Goal: Information Seeking & Learning: Check status

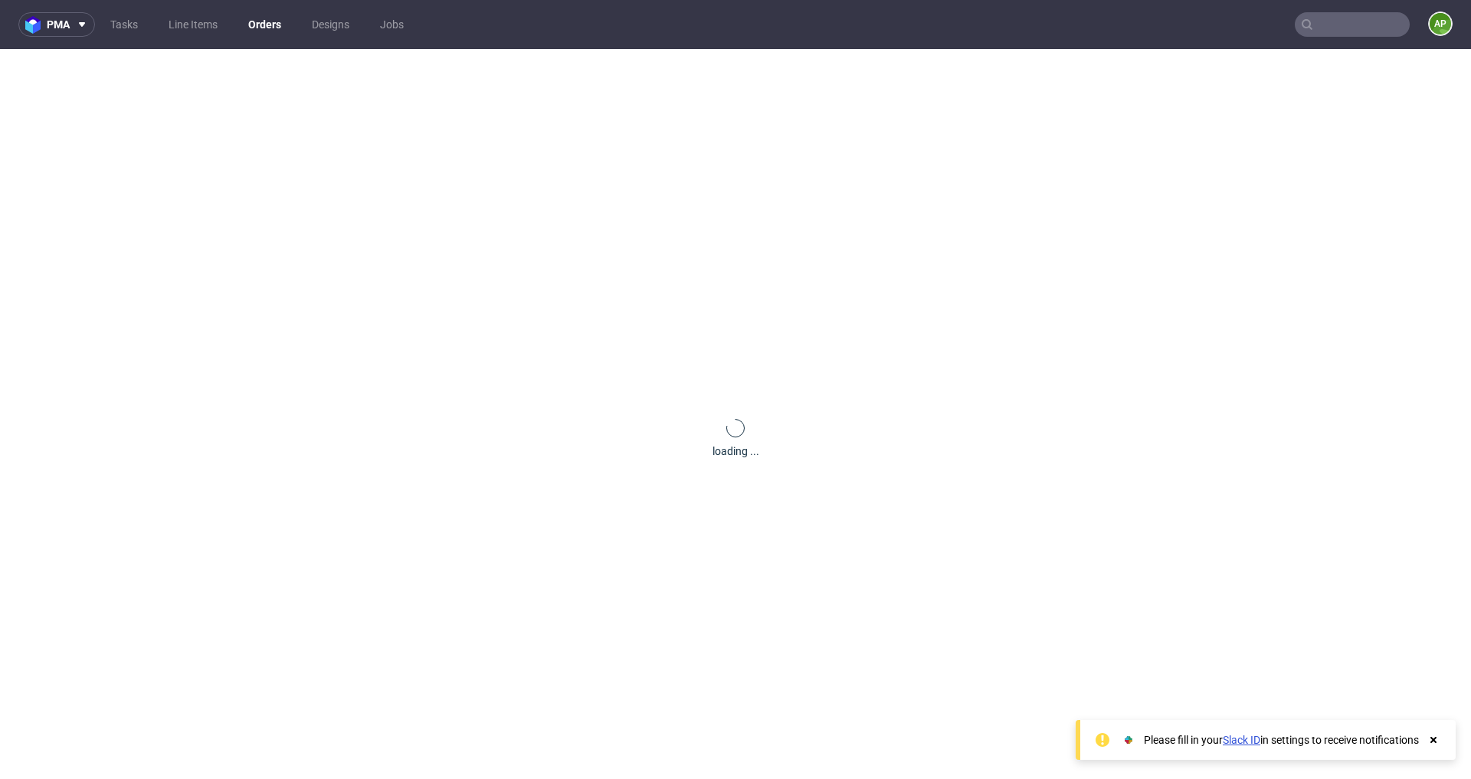
click at [254, 19] on link "Orders" at bounding box center [264, 24] width 51 height 25
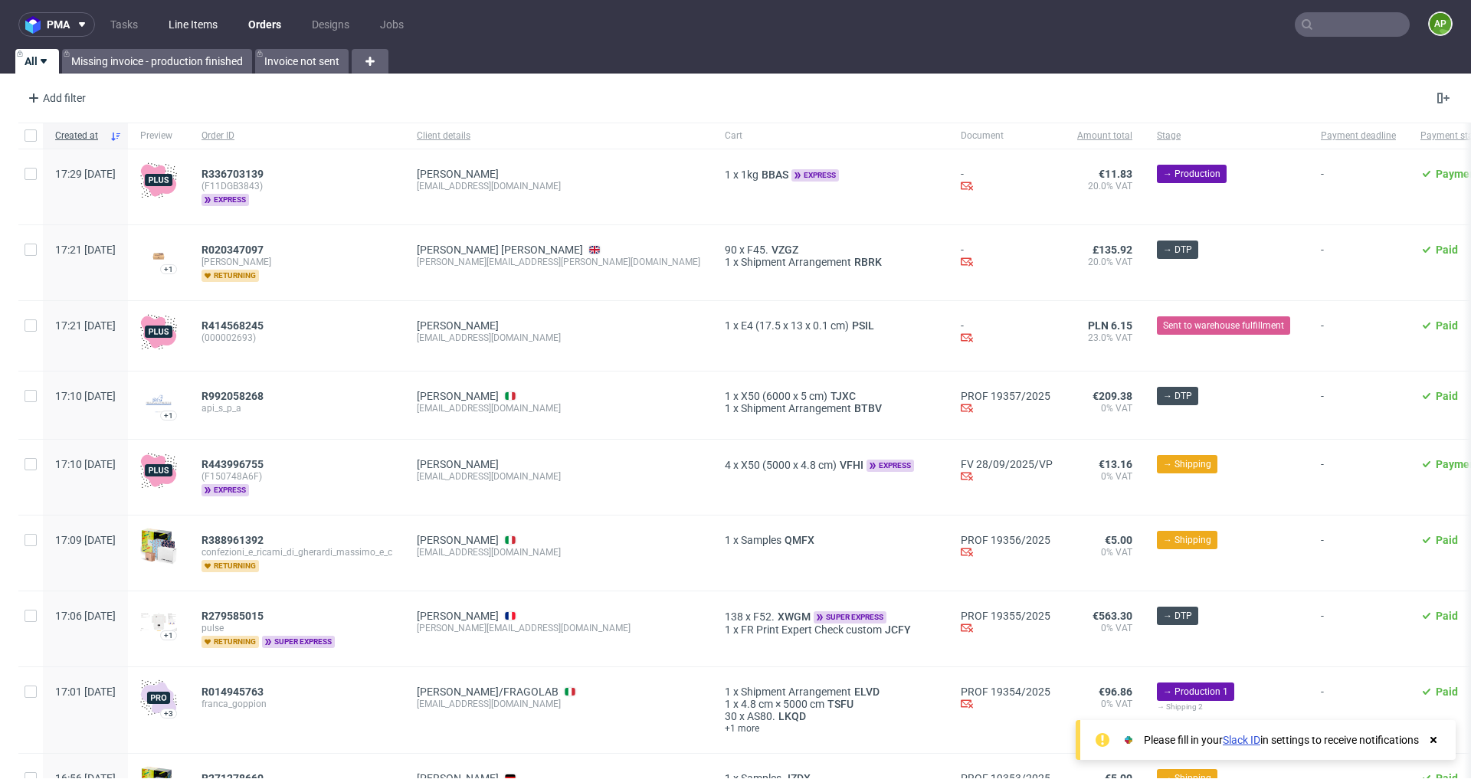
click at [181, 25] on link "Line Items" at bounding box center [192, 24] width 67 height 25
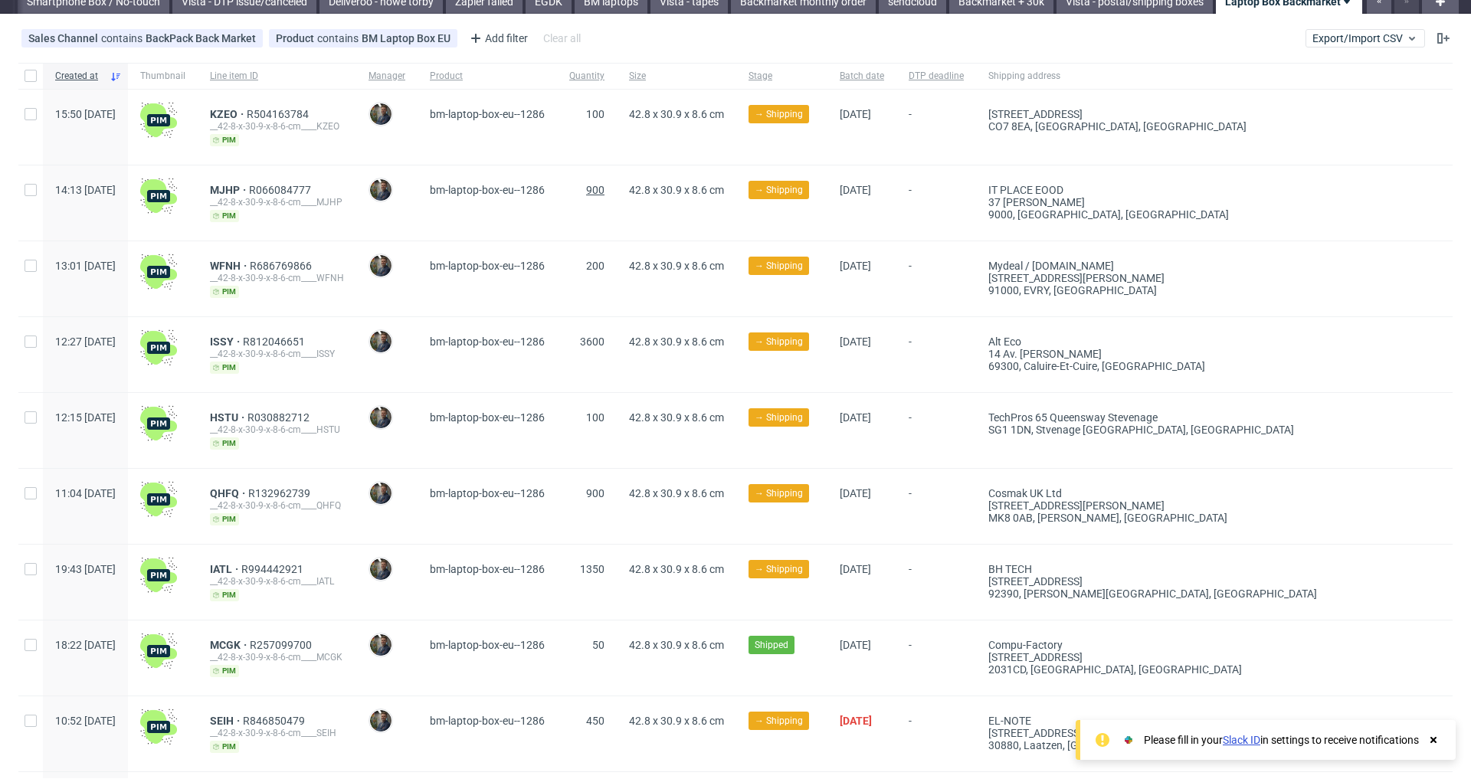
scroll to position [28, 0]
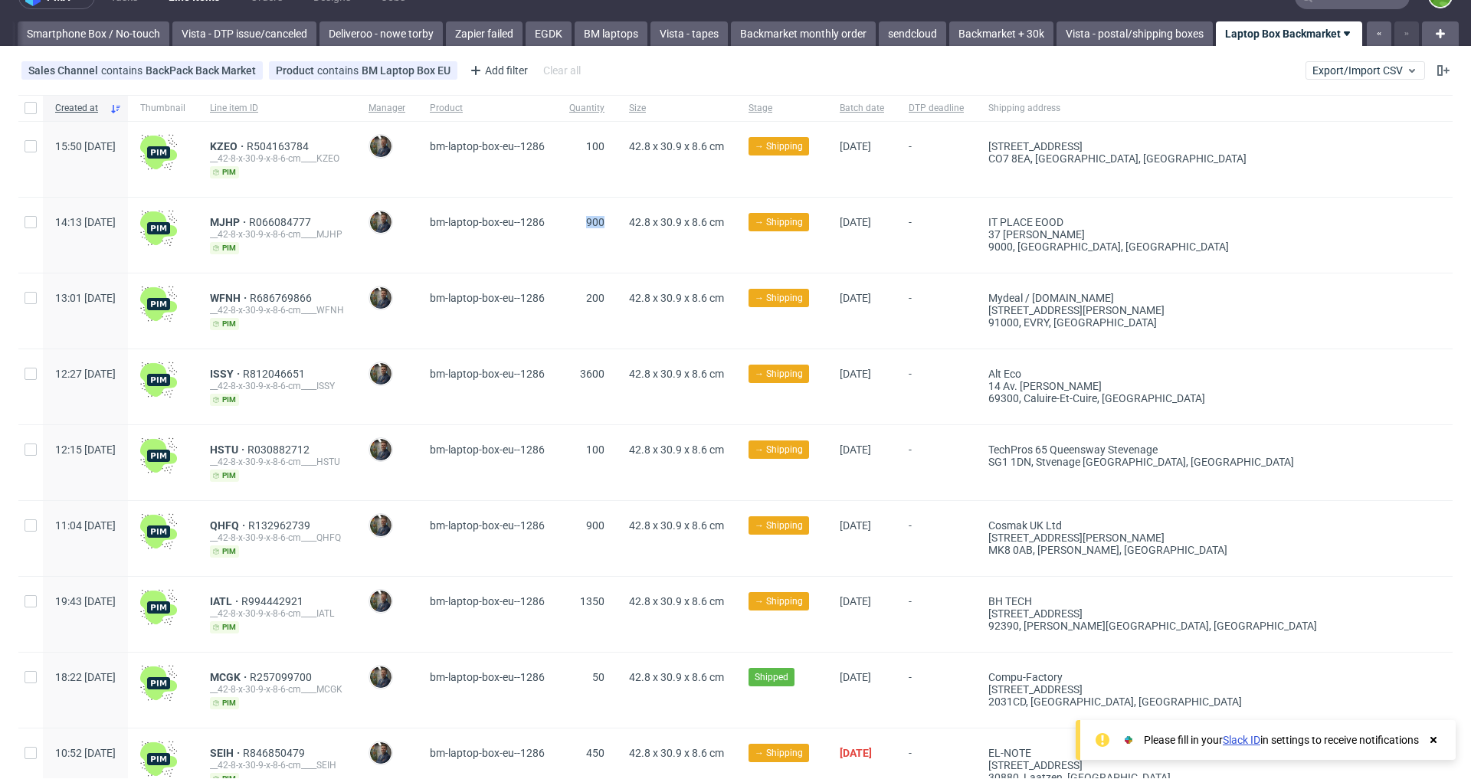
drag, startPoint x: 619, startPoint y: 223, endPoint x: 650, endPoint y: 223, distance: 30.6
click at [617, 223] on div "900" at bounding box center [587, 235] width 60 height 75
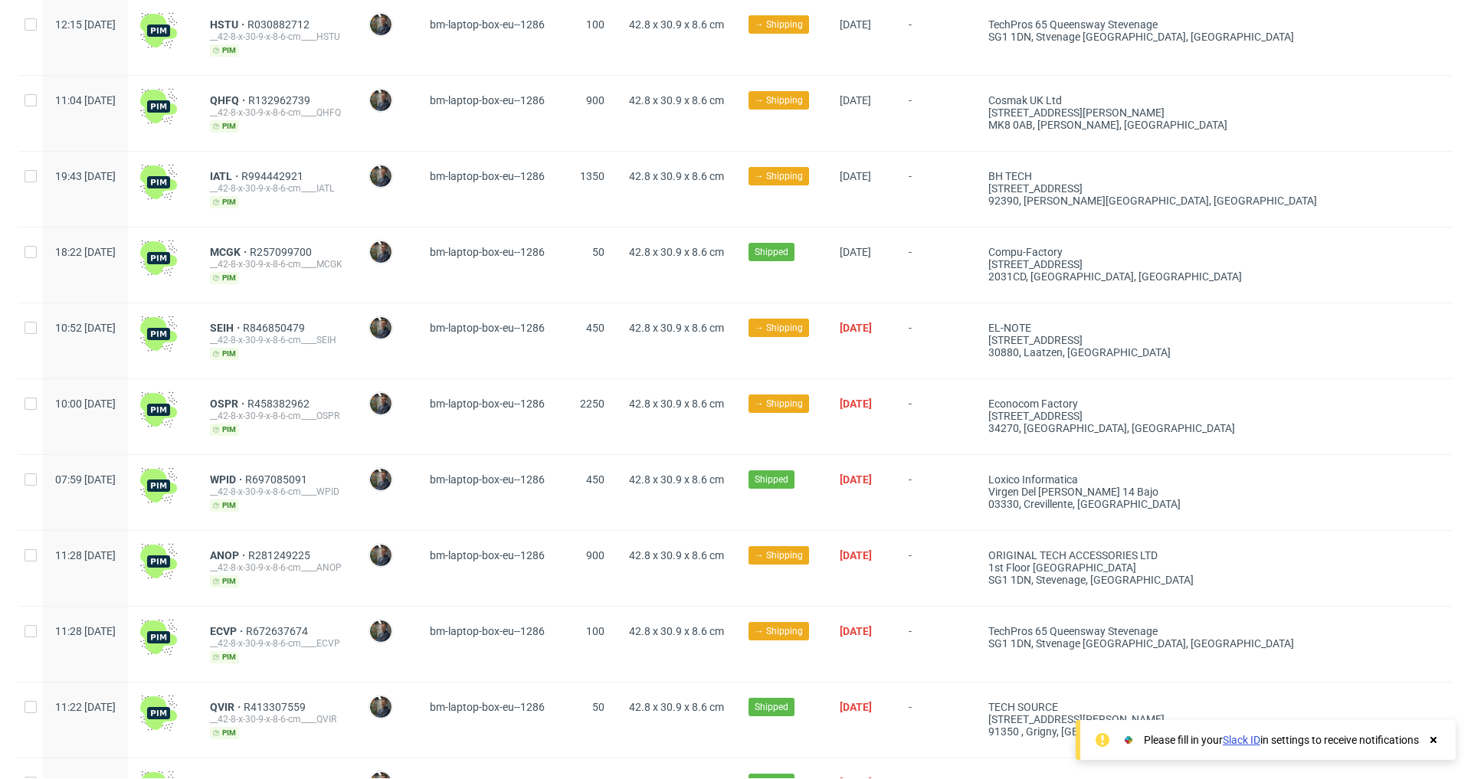
scroll to position [451, 0]
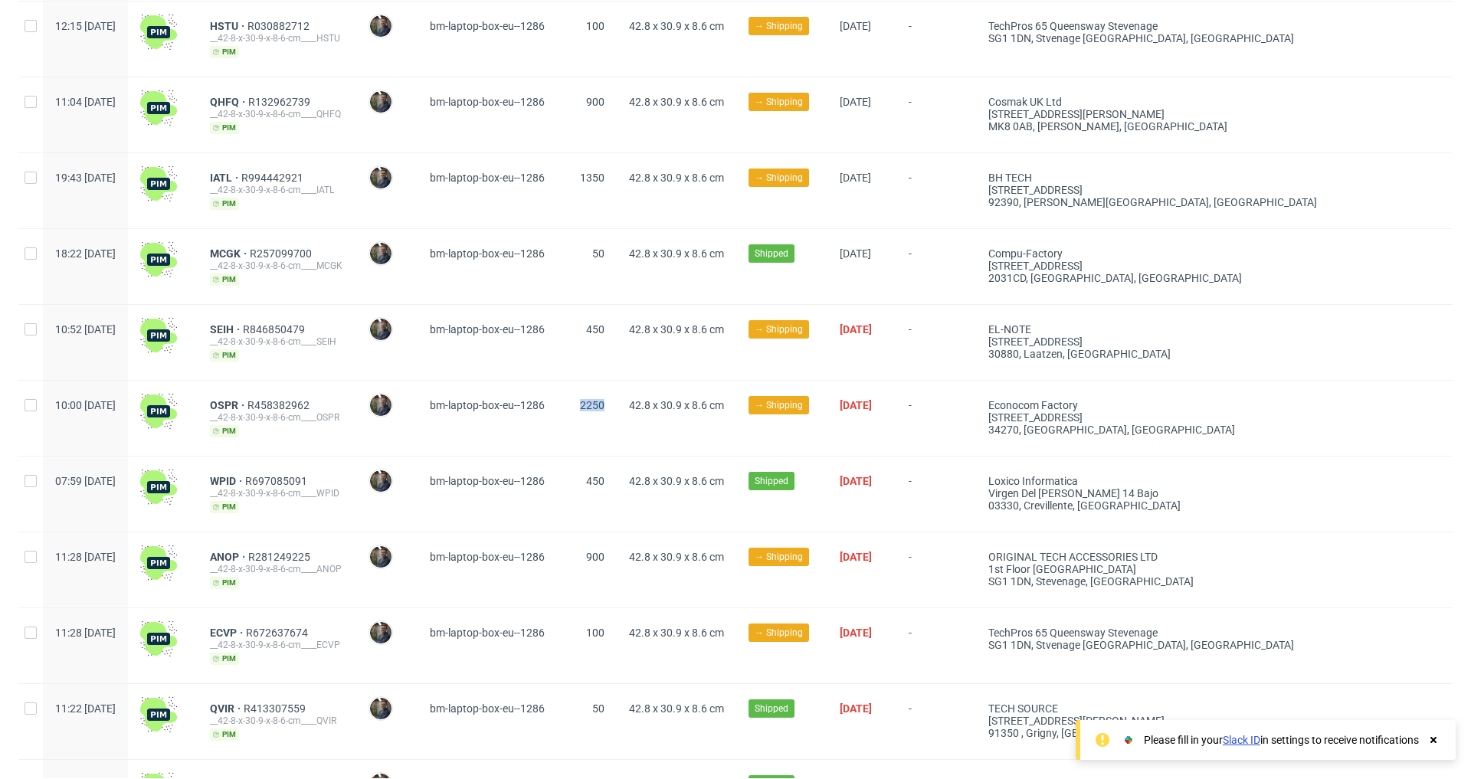
drag, startPoint x: 655, startPoint y: 398, endPoint x: 618, endPoint y: 396, distance: 37.6
click at [617, 396] on div "2250" at bounding box center [587, 418] width 60 height 75
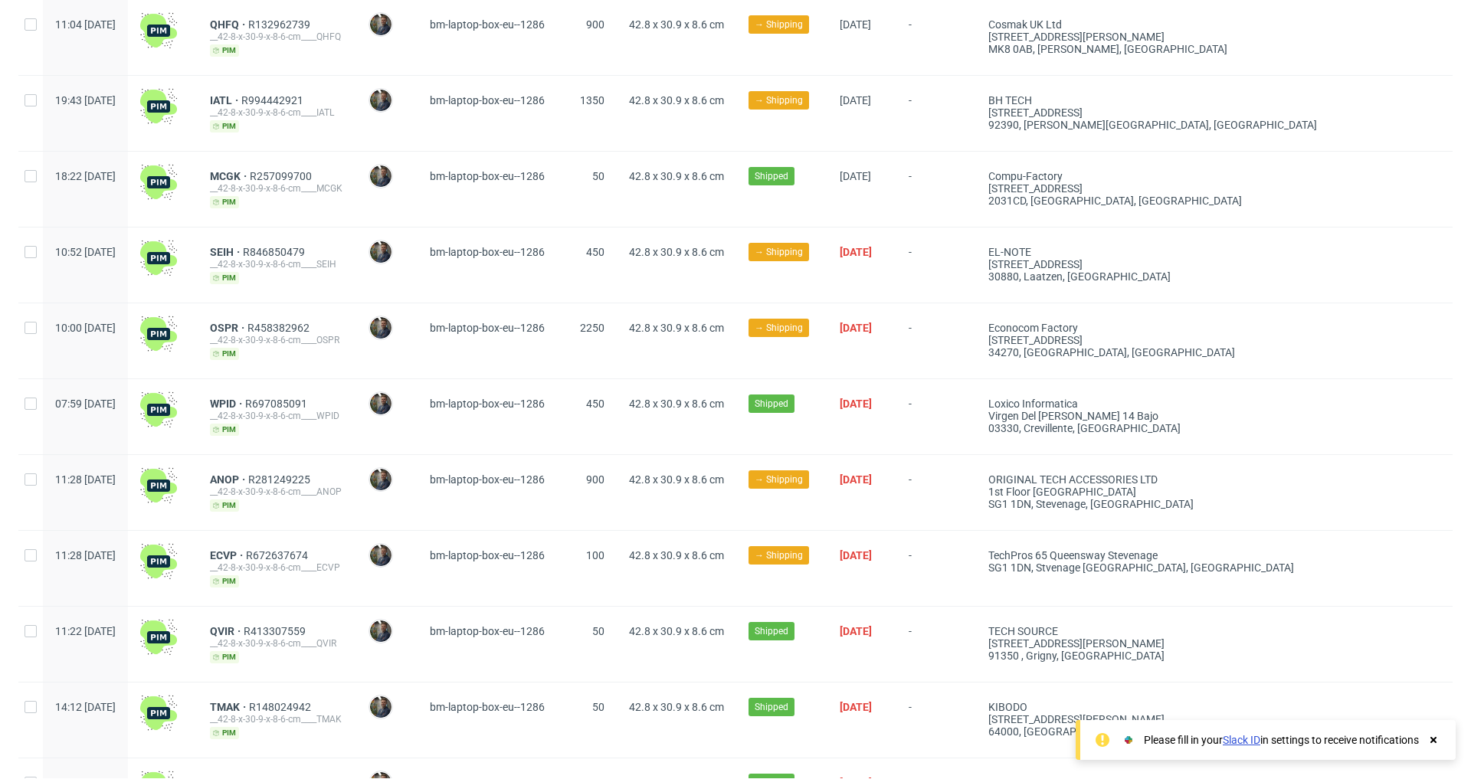
scroll to position [525, 0]
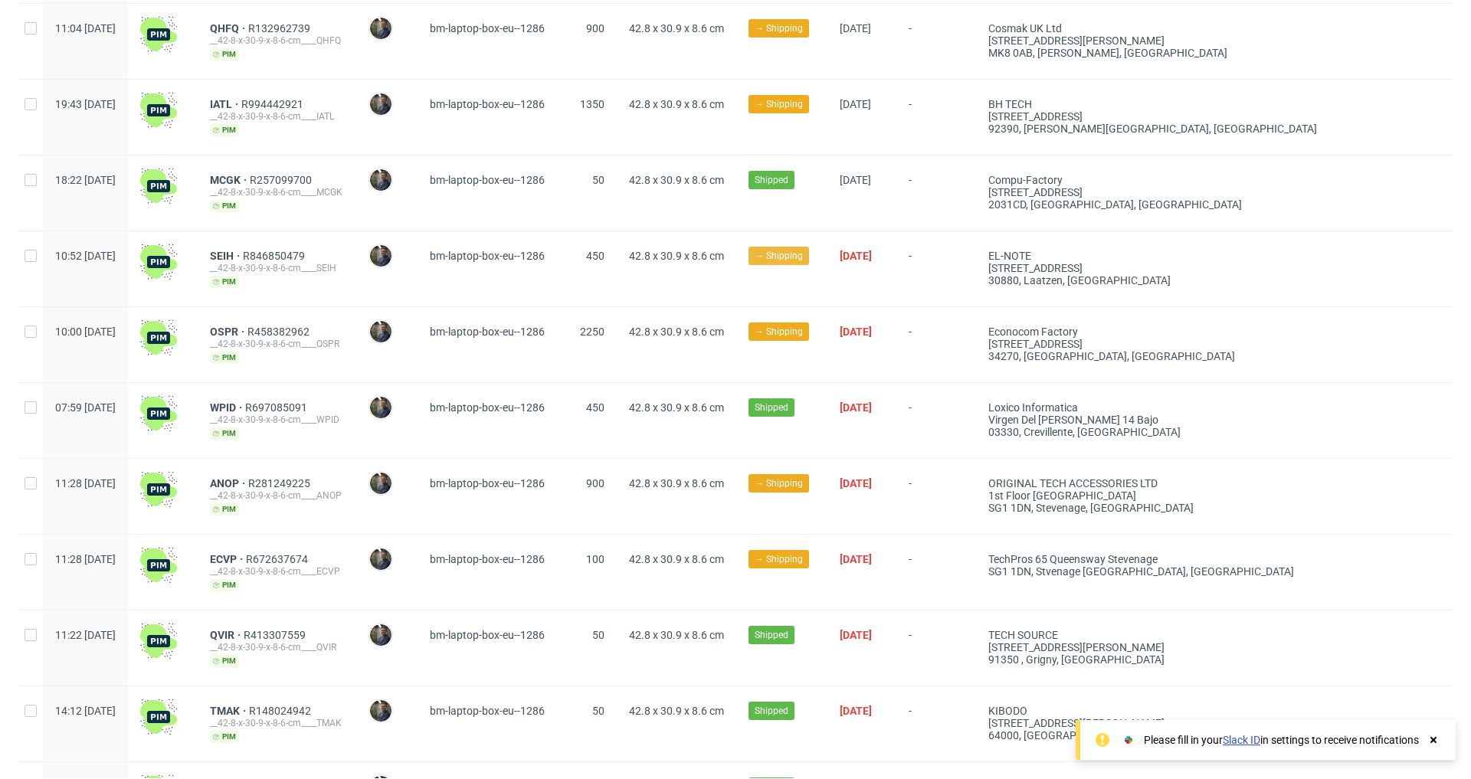
click at [803, 251] on span "→ Shipping" at bounding box center [779, 256] width 48 height 14
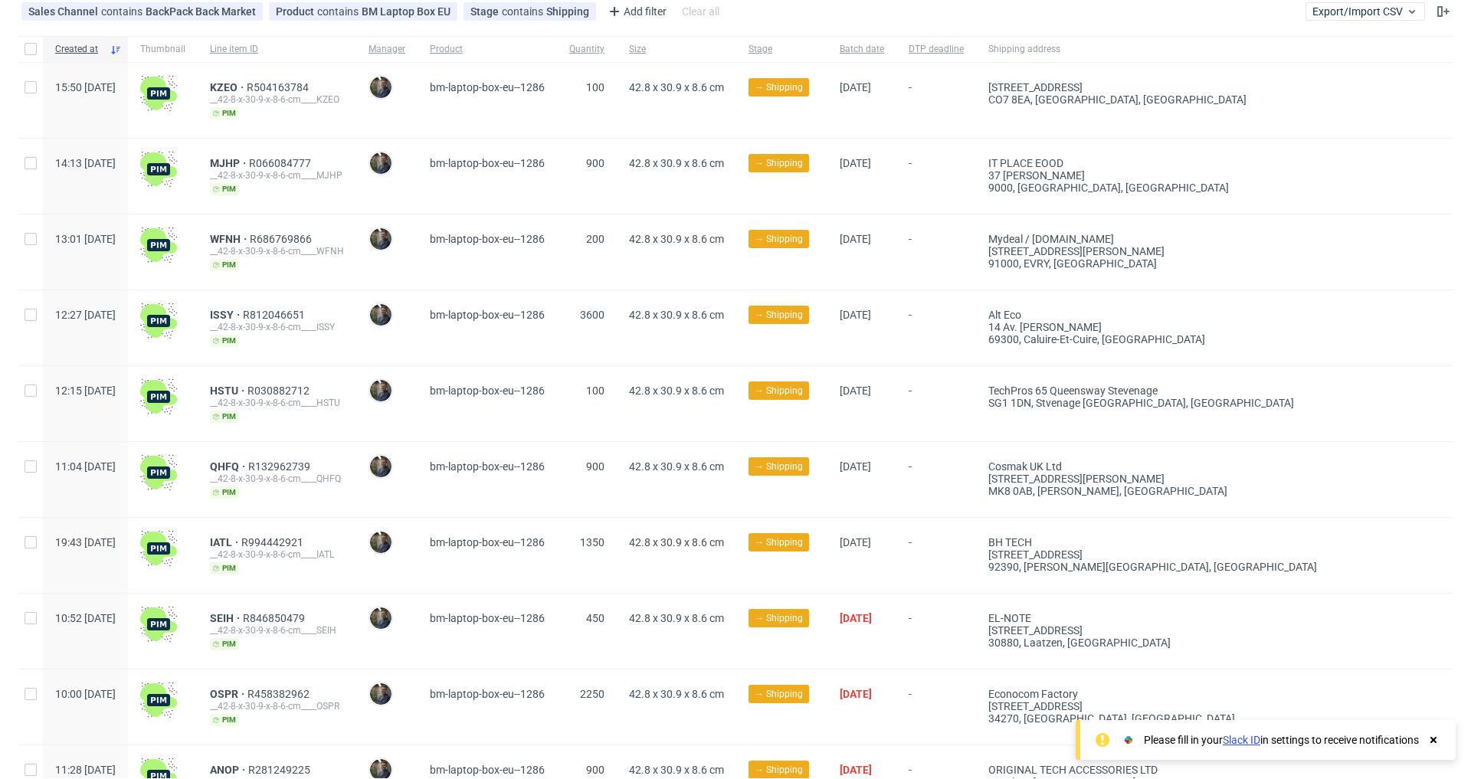
scroll to position [0, 0]
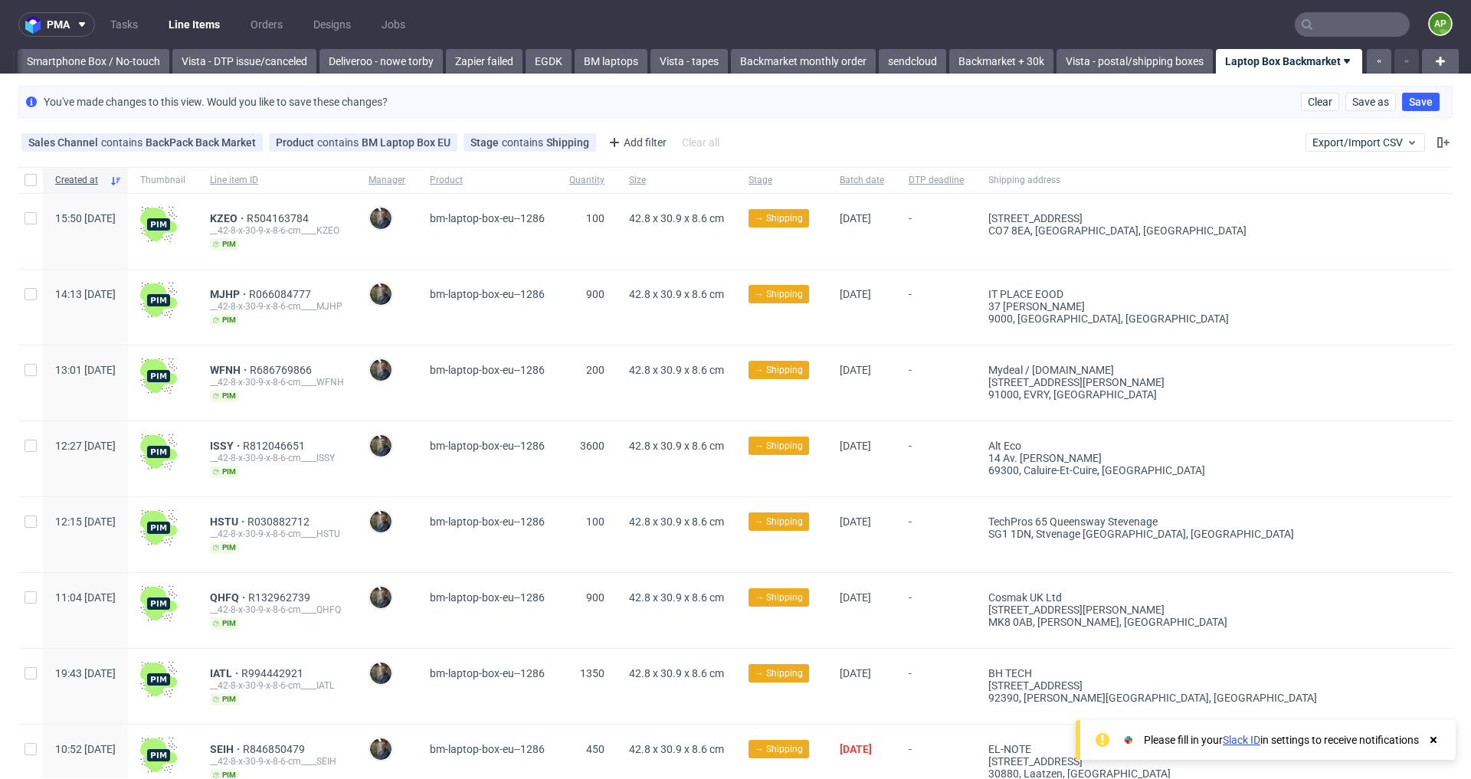
click at [1433, 739] on use at bounding box center [1433, 740] width 6 height 6
click at [1437, 136] on icon at bounding box center [1443, 142] width 12 height 12
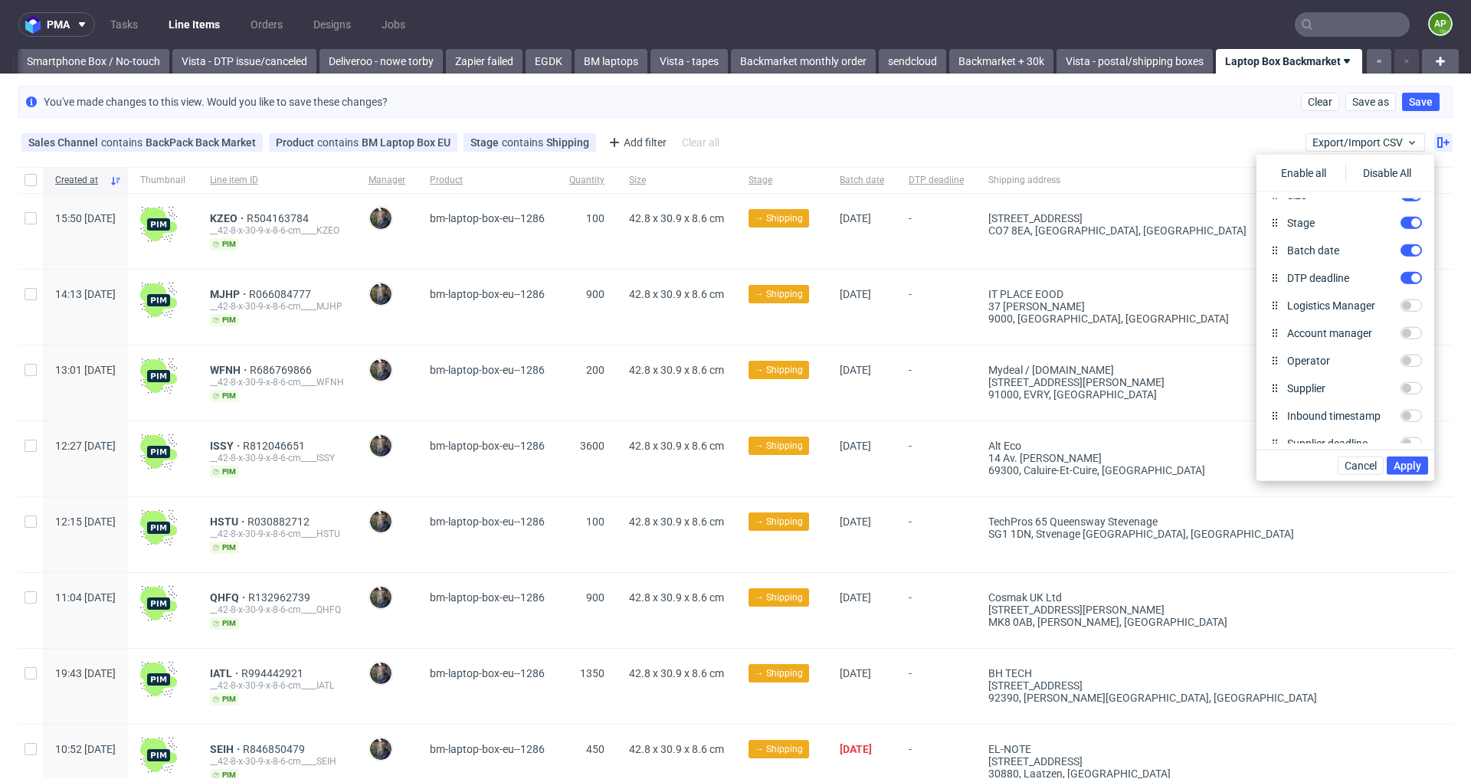
scroll to position [198, 0]
click at [1353, 463] on span "Cancel" at bounding box center [1361, 465] width 32 height 11
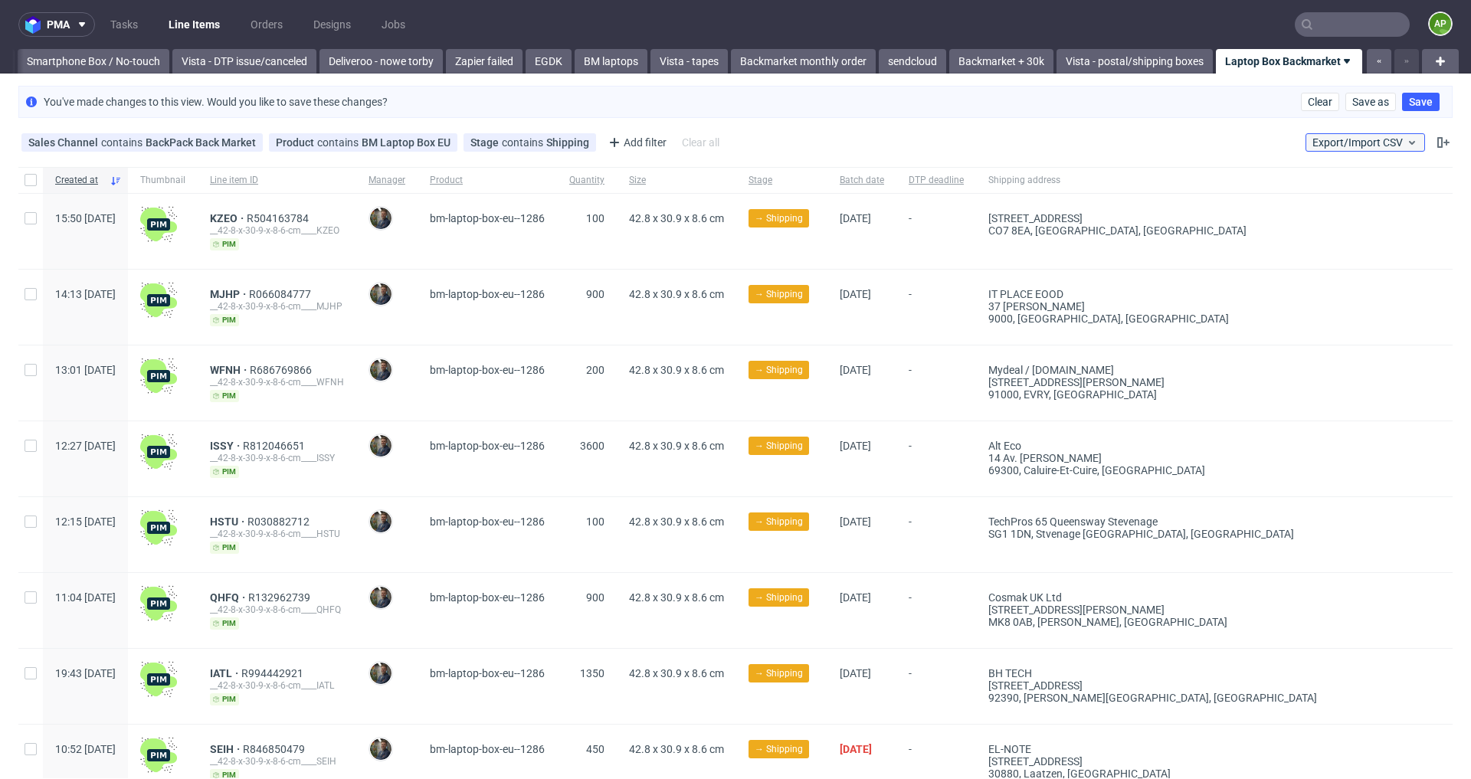
click at [1386, 142] on span "Export/Import CSV" at bounding box center [1365, 142] width 106 height 12
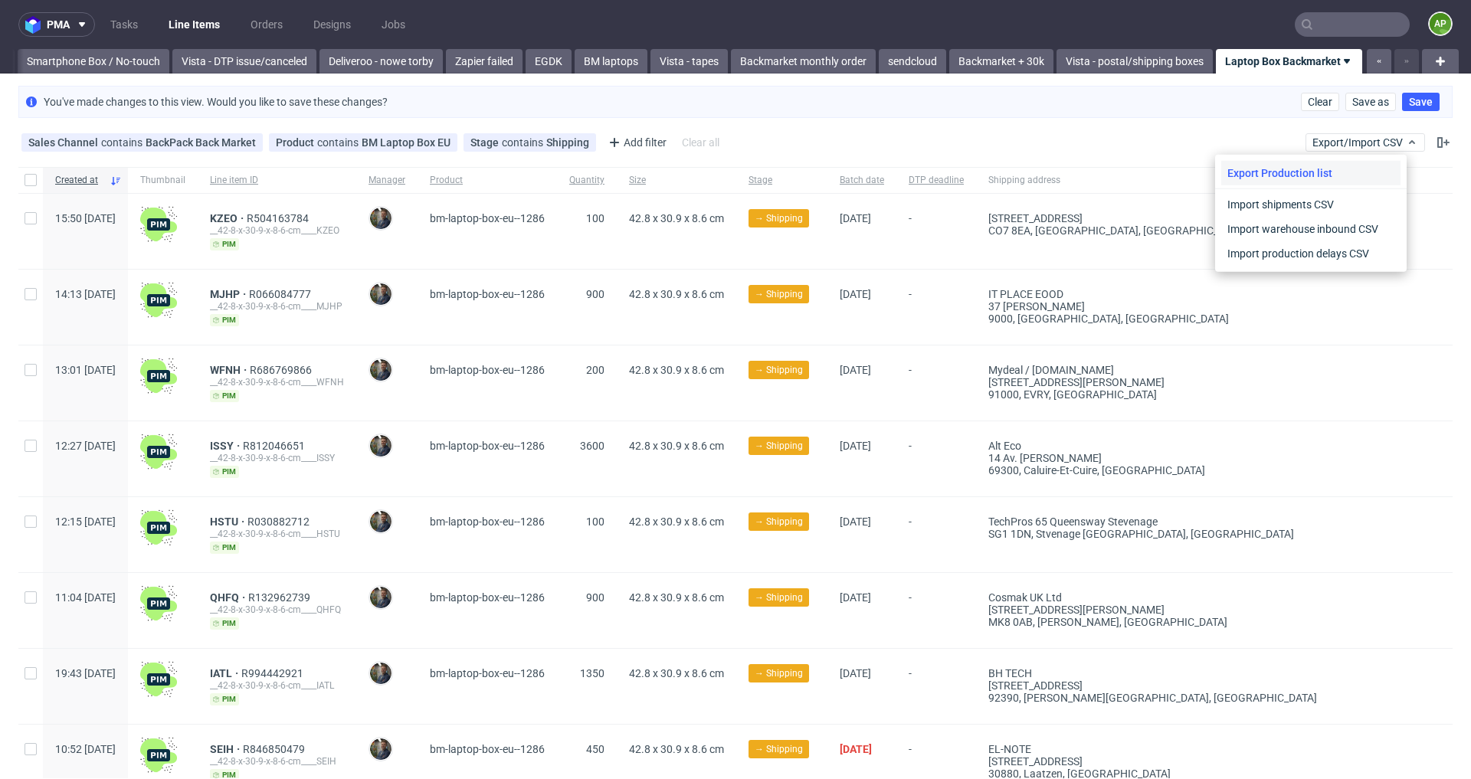
click at [1371, 166] on div "Export Production list" at bounding box center [1310, 173] width 179 height 25
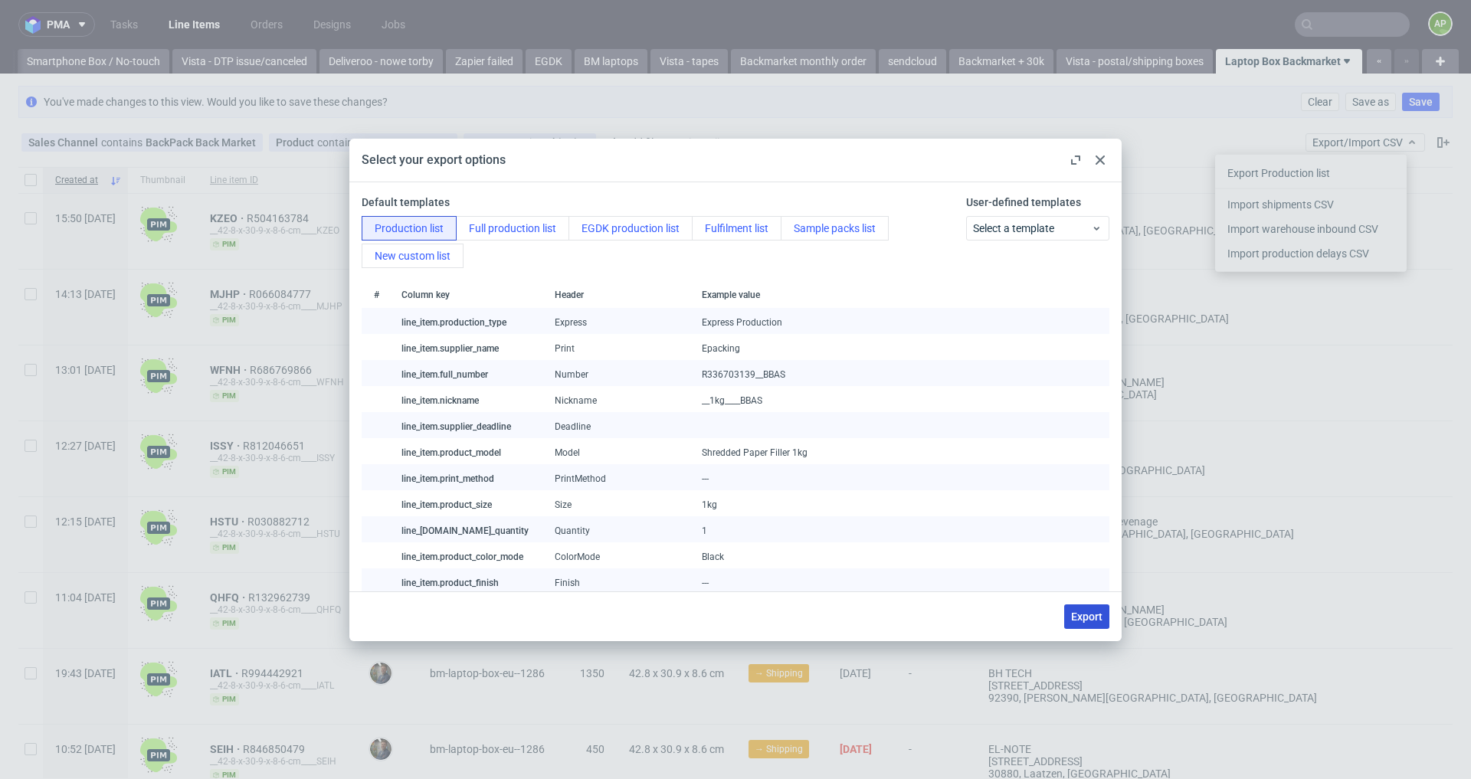
click at [1090, 612] on span "Export" at bounding box center [1086, 616] width 31 height 11
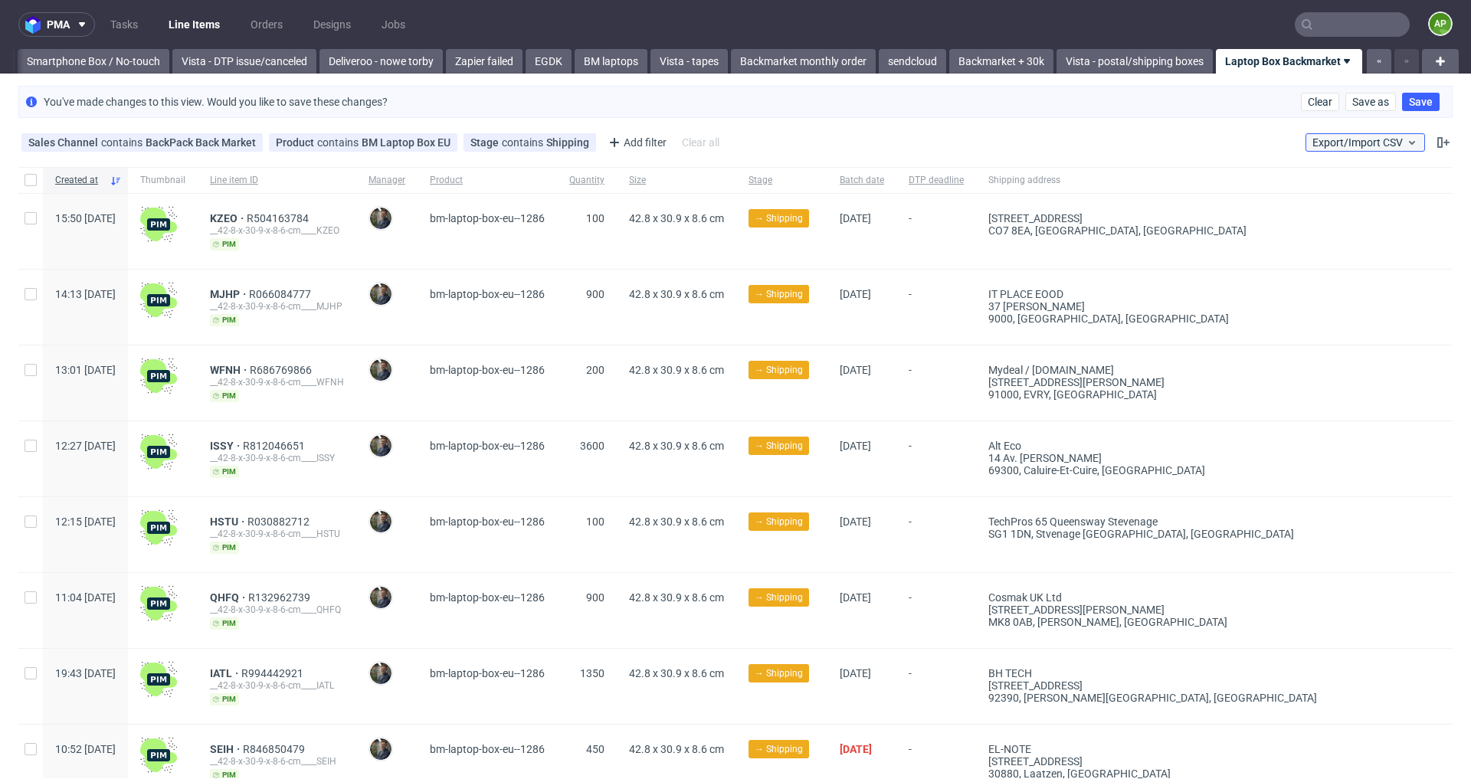
click at [1365, 133] on button "Export/Import CSV" at bounding box center [1366, 142] width 120 height 18
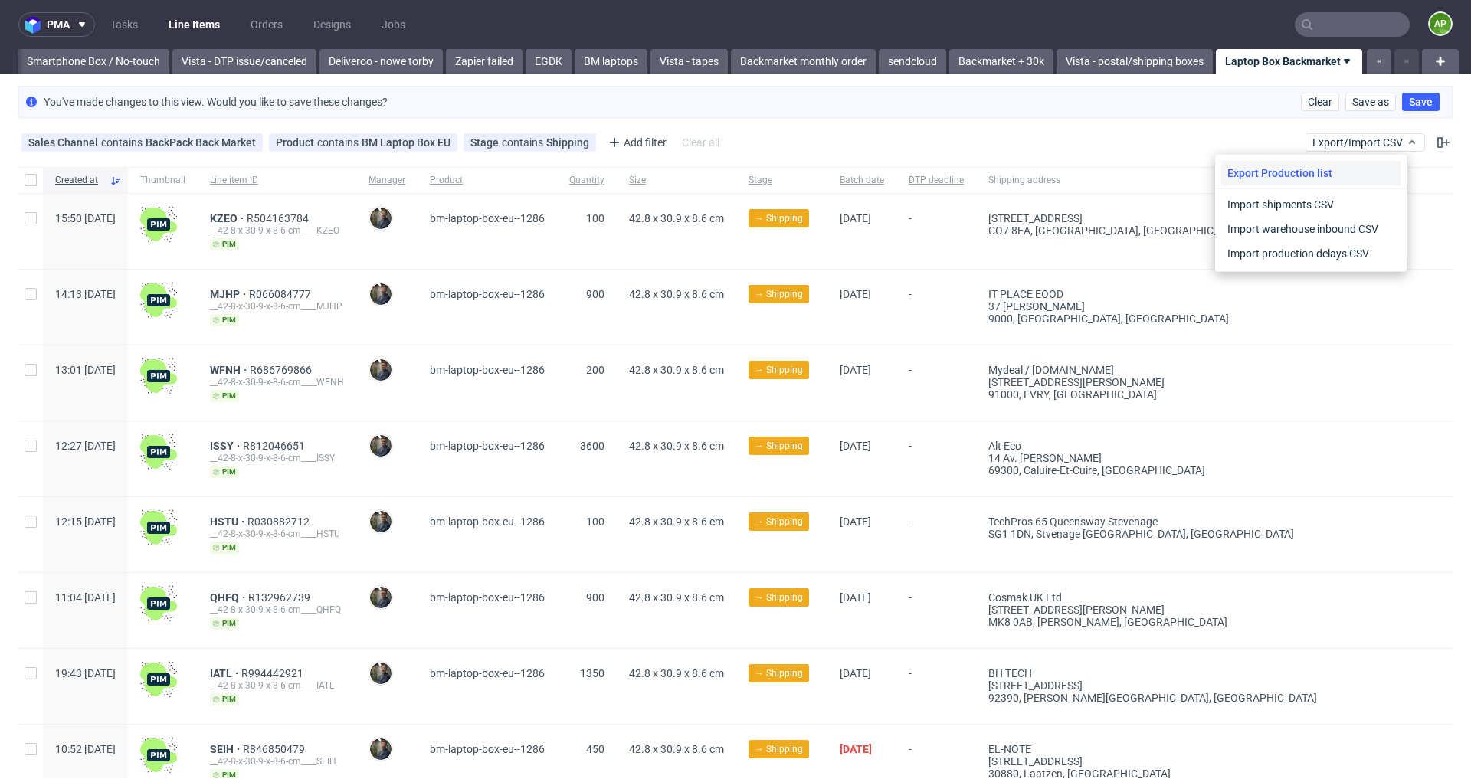
click at [1343, 166] on div "Export Production list" at bounding box center [1310, 173] width 179 height 25
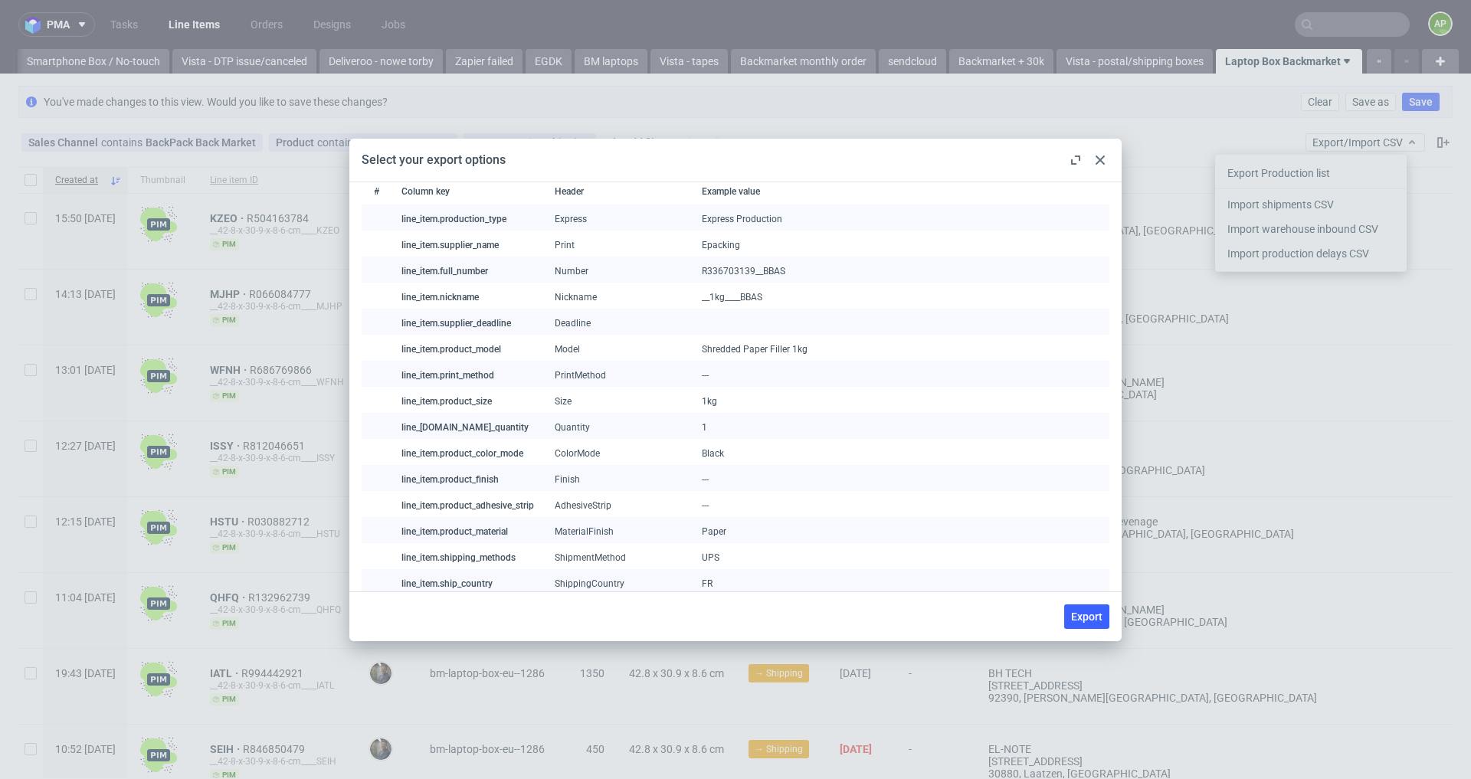
scroll to position [0, 0]
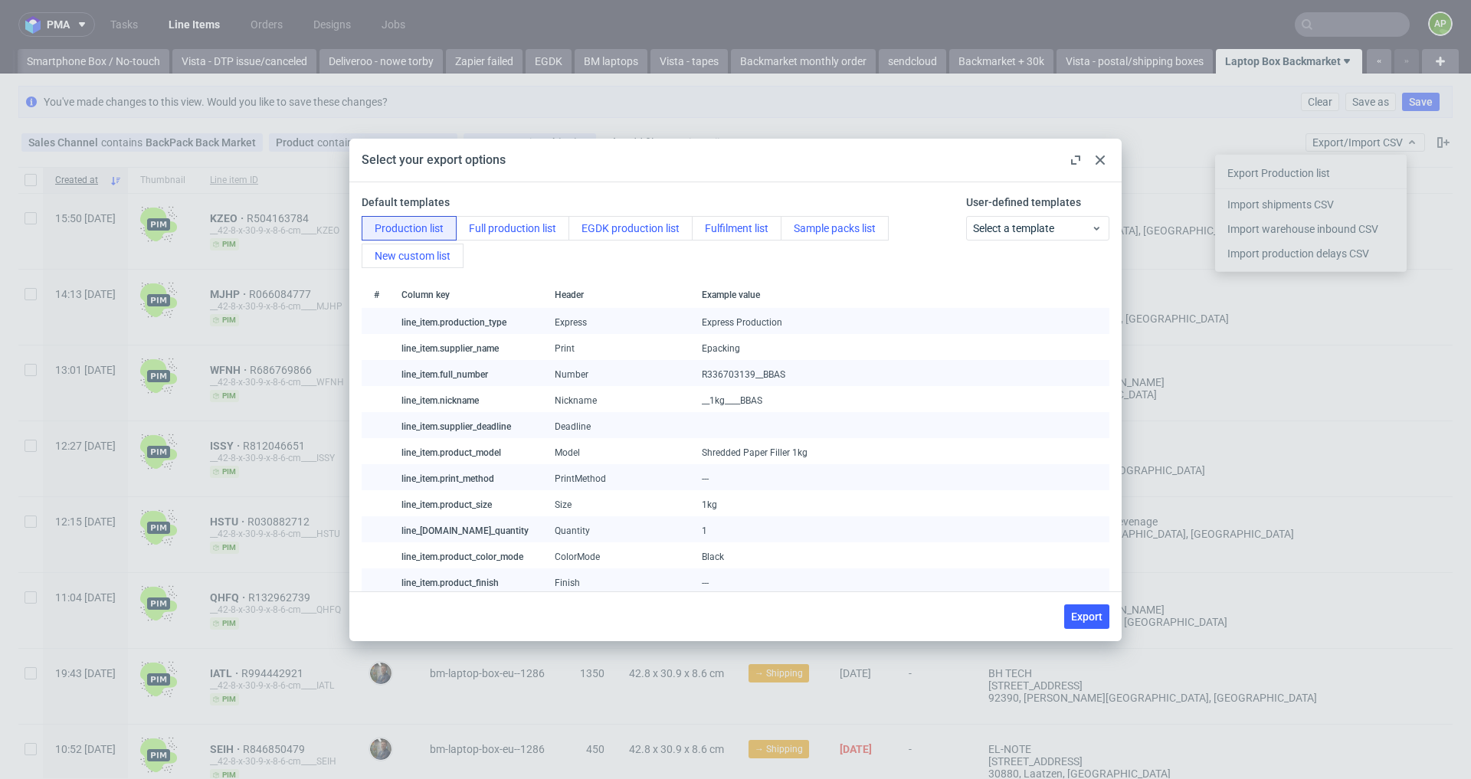
click at [495, 241] on div "Production list Full production list EGDK production list Fulfilment list Sampl…" at bounding box center [661, 242] width 598 height 52
click at [495, 223] on button "Full production list" at bounding box center [512, 228] width 113 height 25
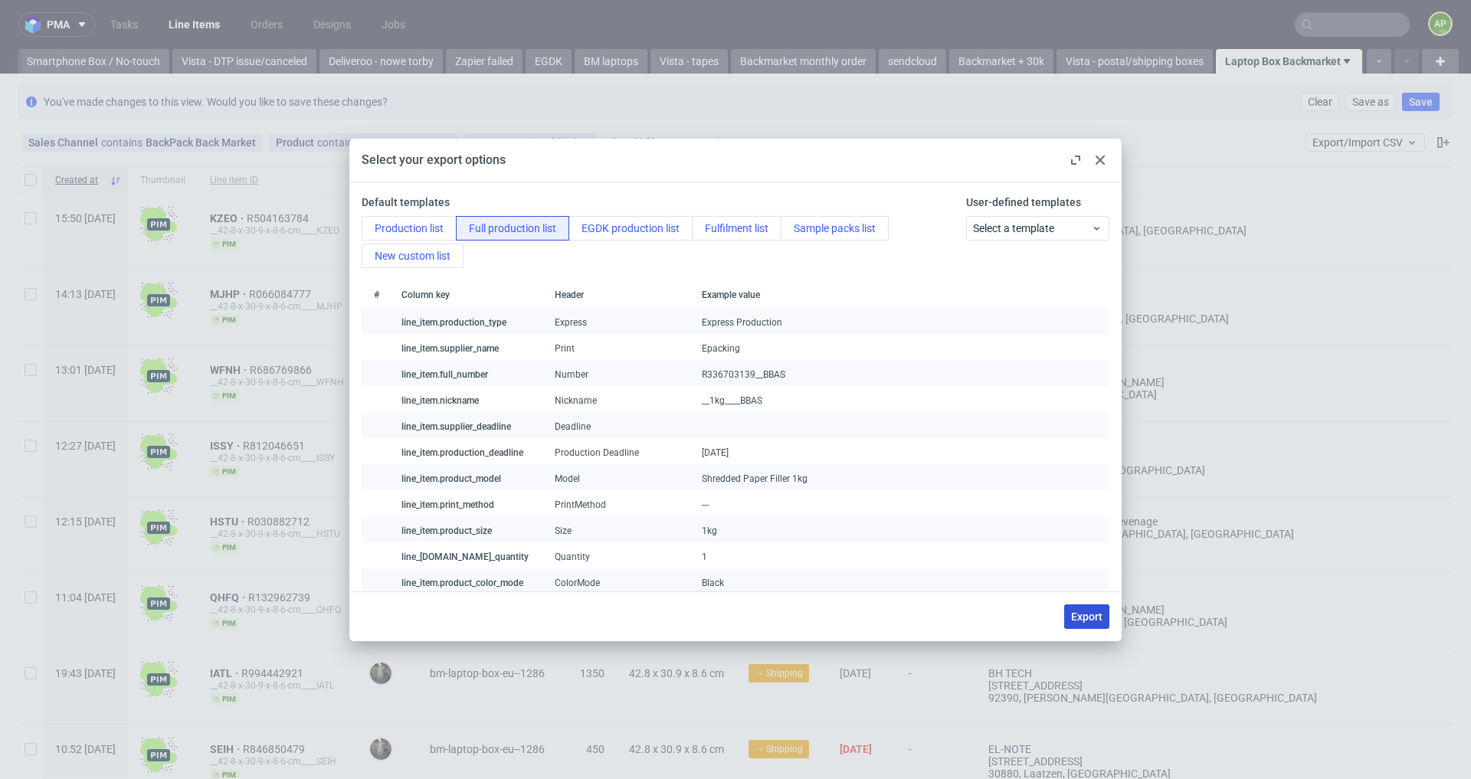
click at [1093, 618] on span "Export" at bounding box center [1086, 616] width 31 height 11
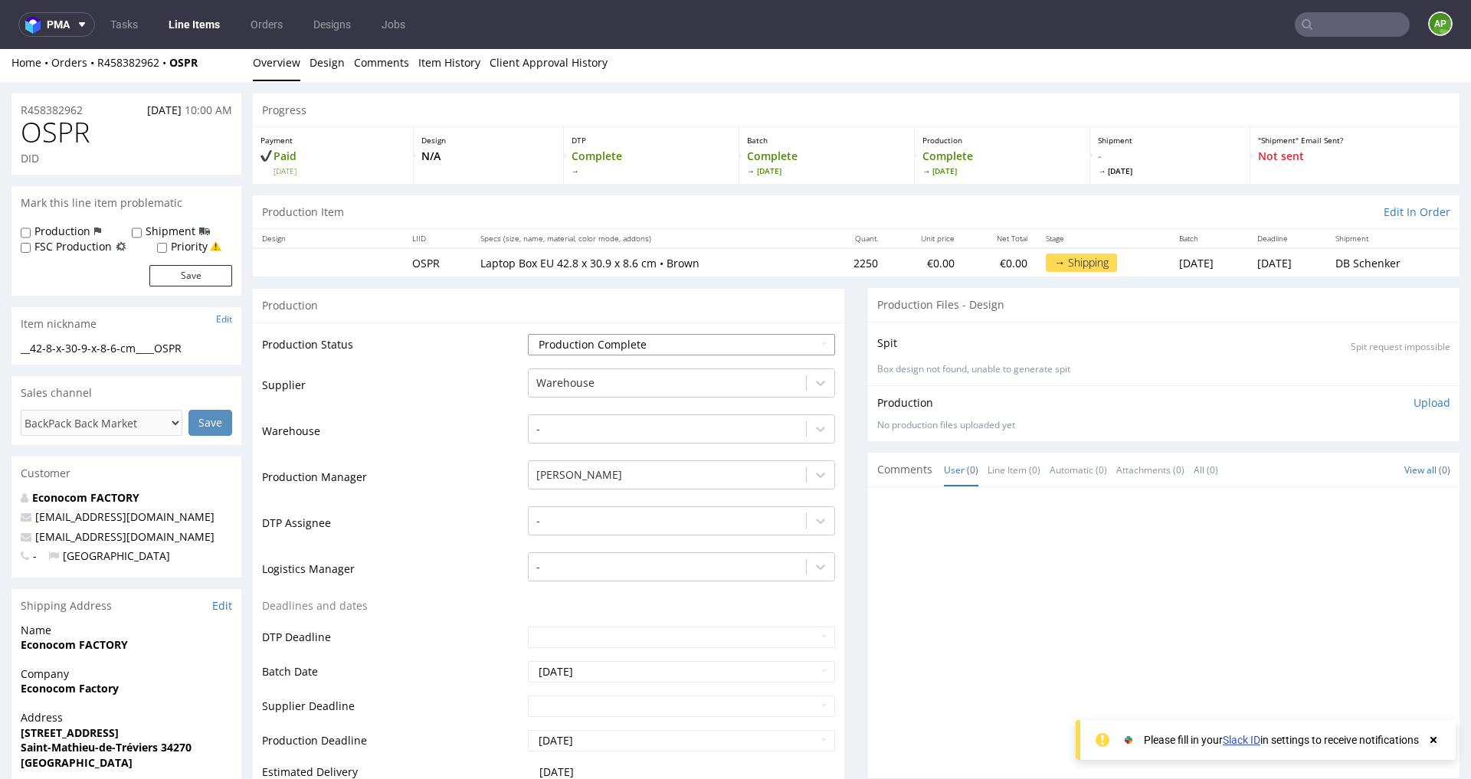
scroll to position [2, 0]
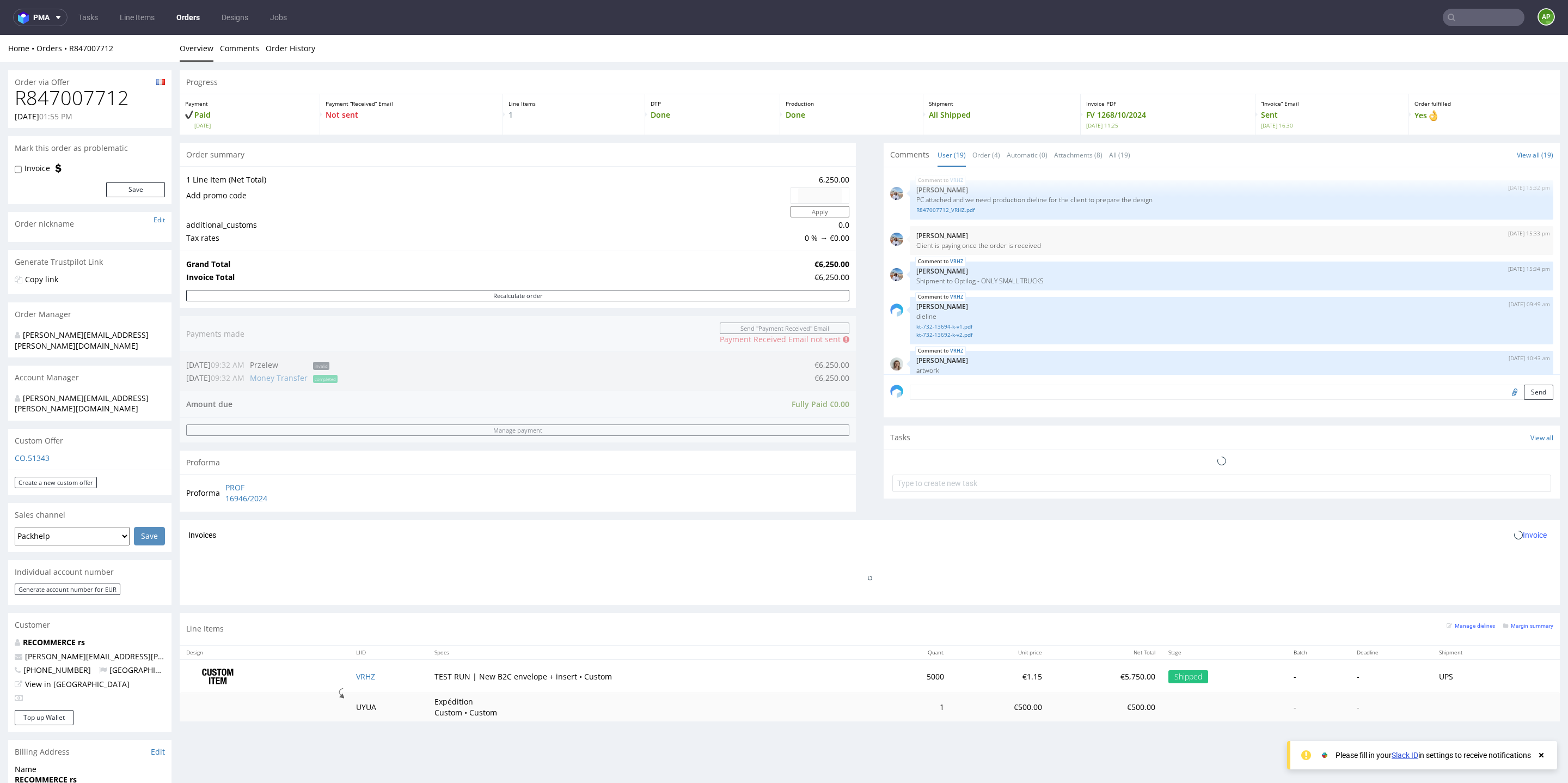
scroll to position [713, 0]
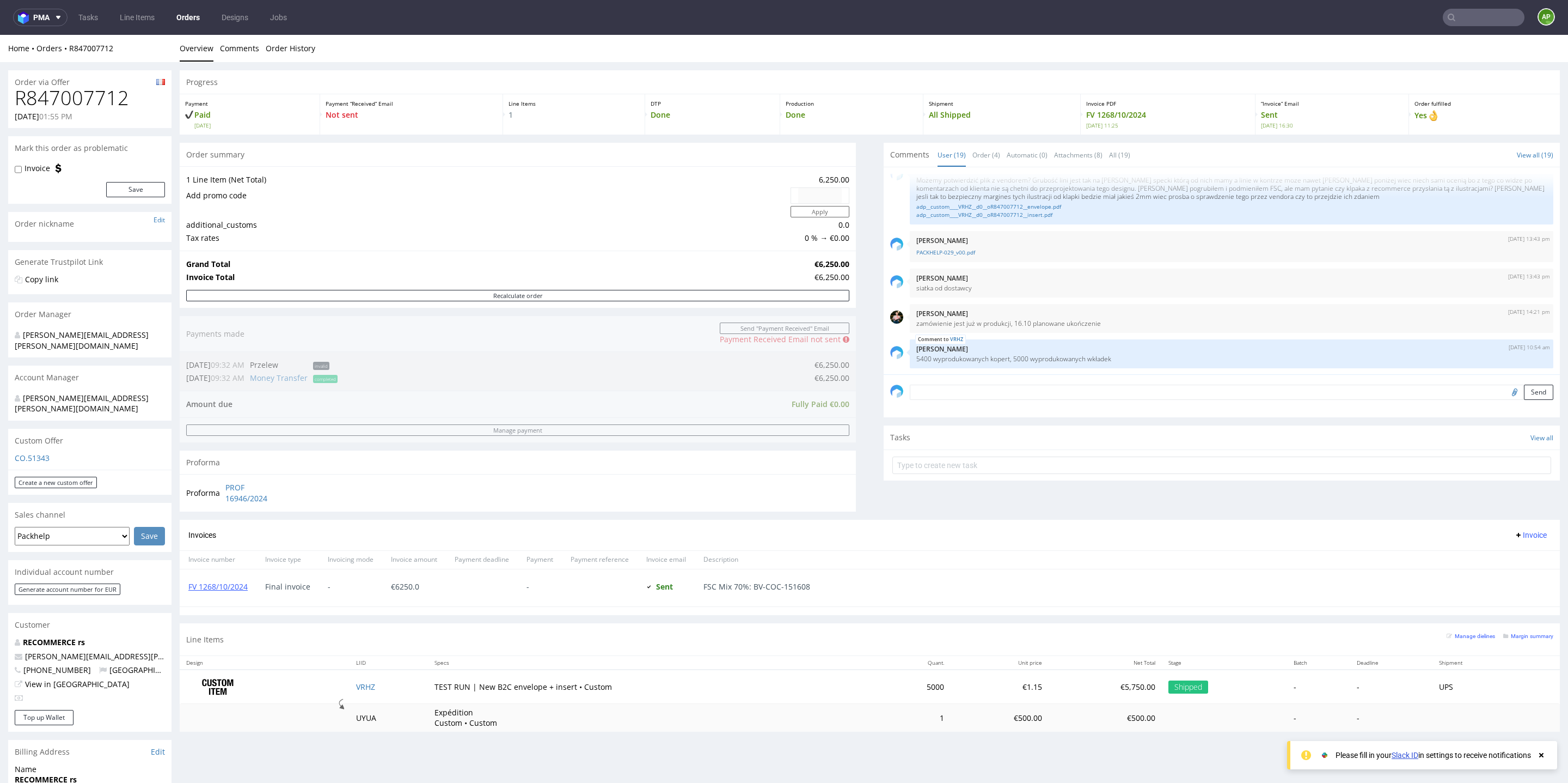
click at [1494, 18] on input "text" at bounding box center [1483, 17] width 82 height 18
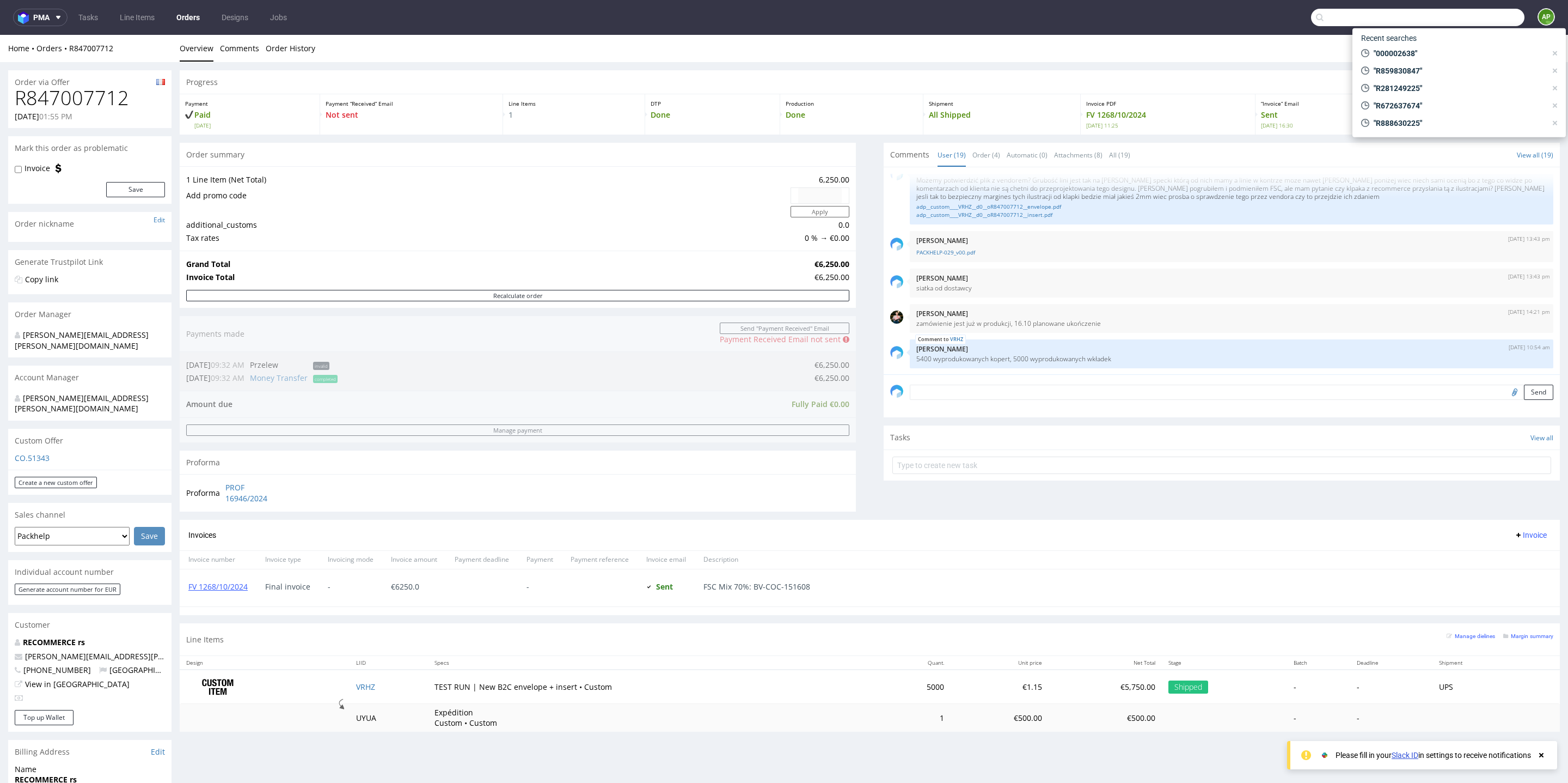
click at [1481, 18] on input "text" at bounding box center [1418, 17] width 213 height 18
paste input "R672637674"
type input "R672637674"
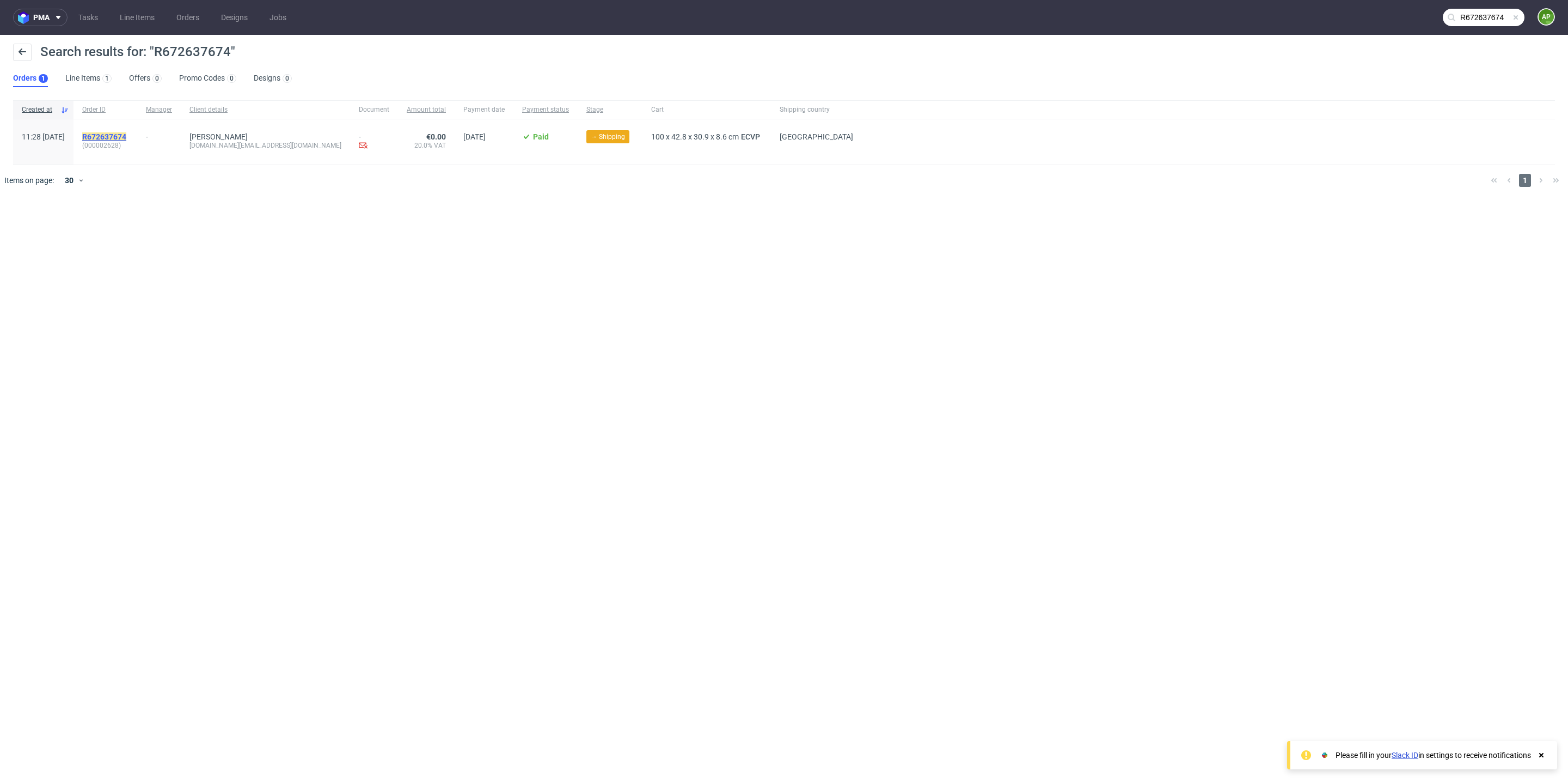
click at [127, 138] on mark "R672637674" at bounding box center [104, 137] width 44 height 9
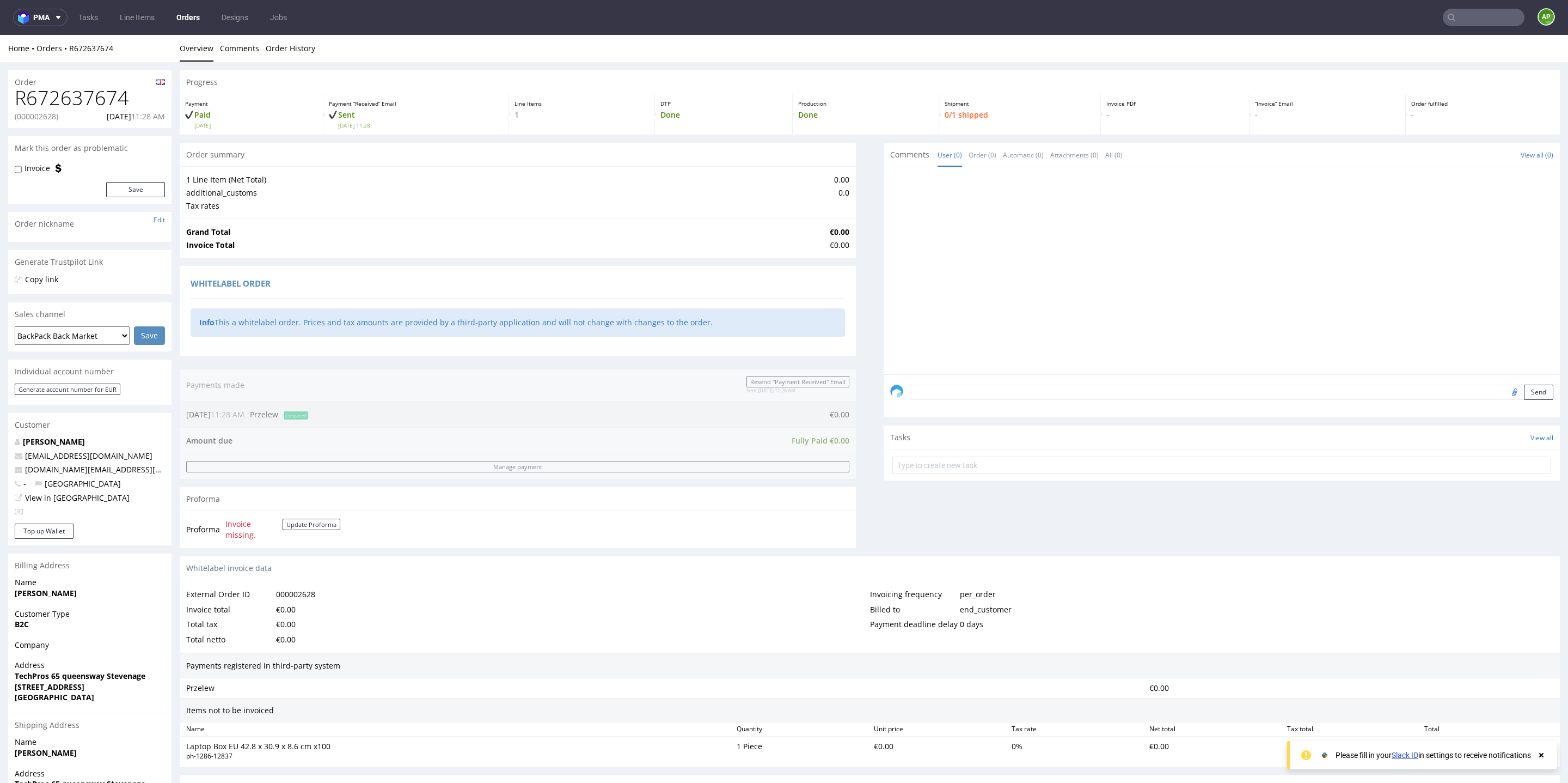
scroll to position [135, 0]
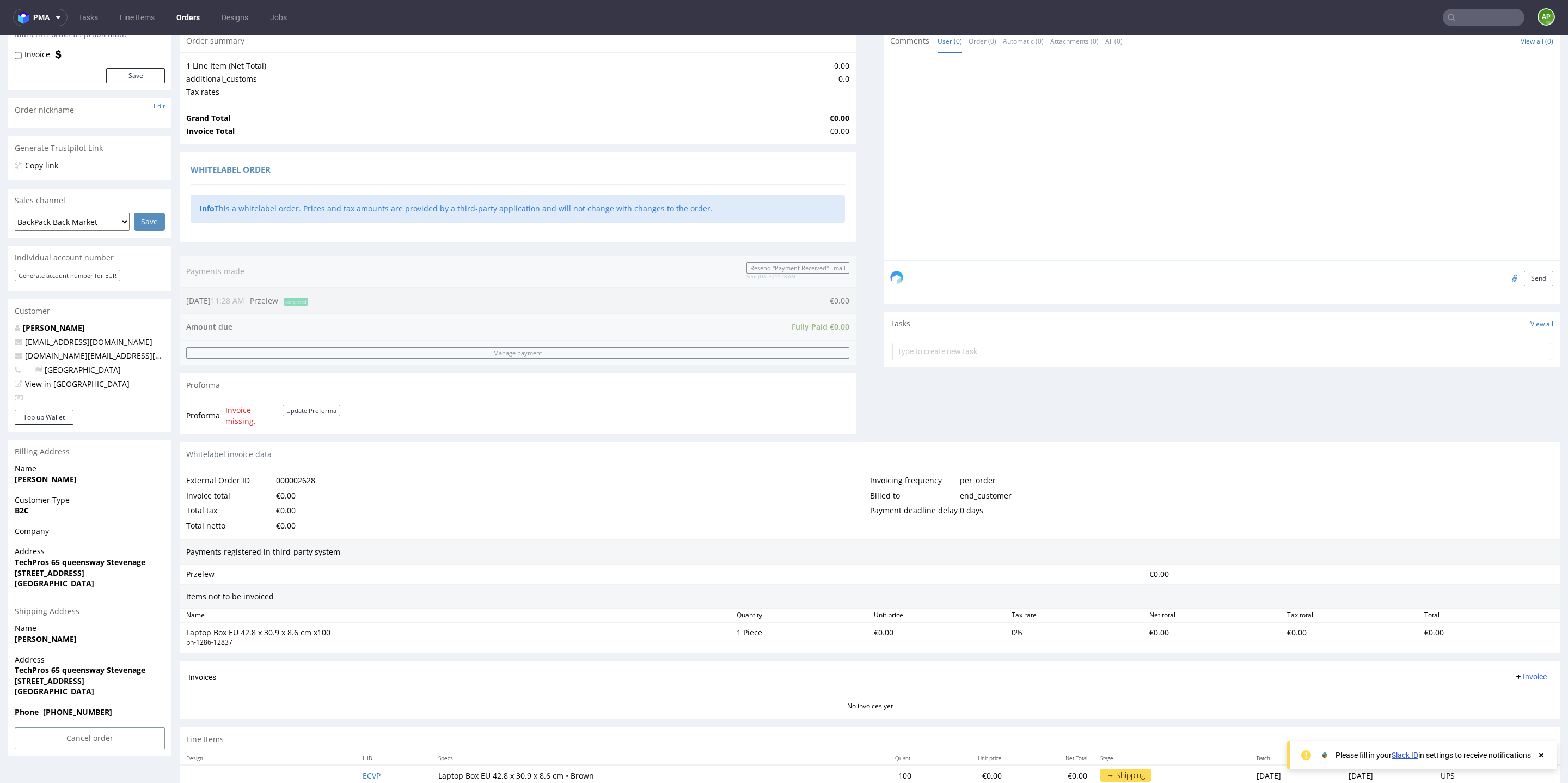
scroll to position [97, 0]
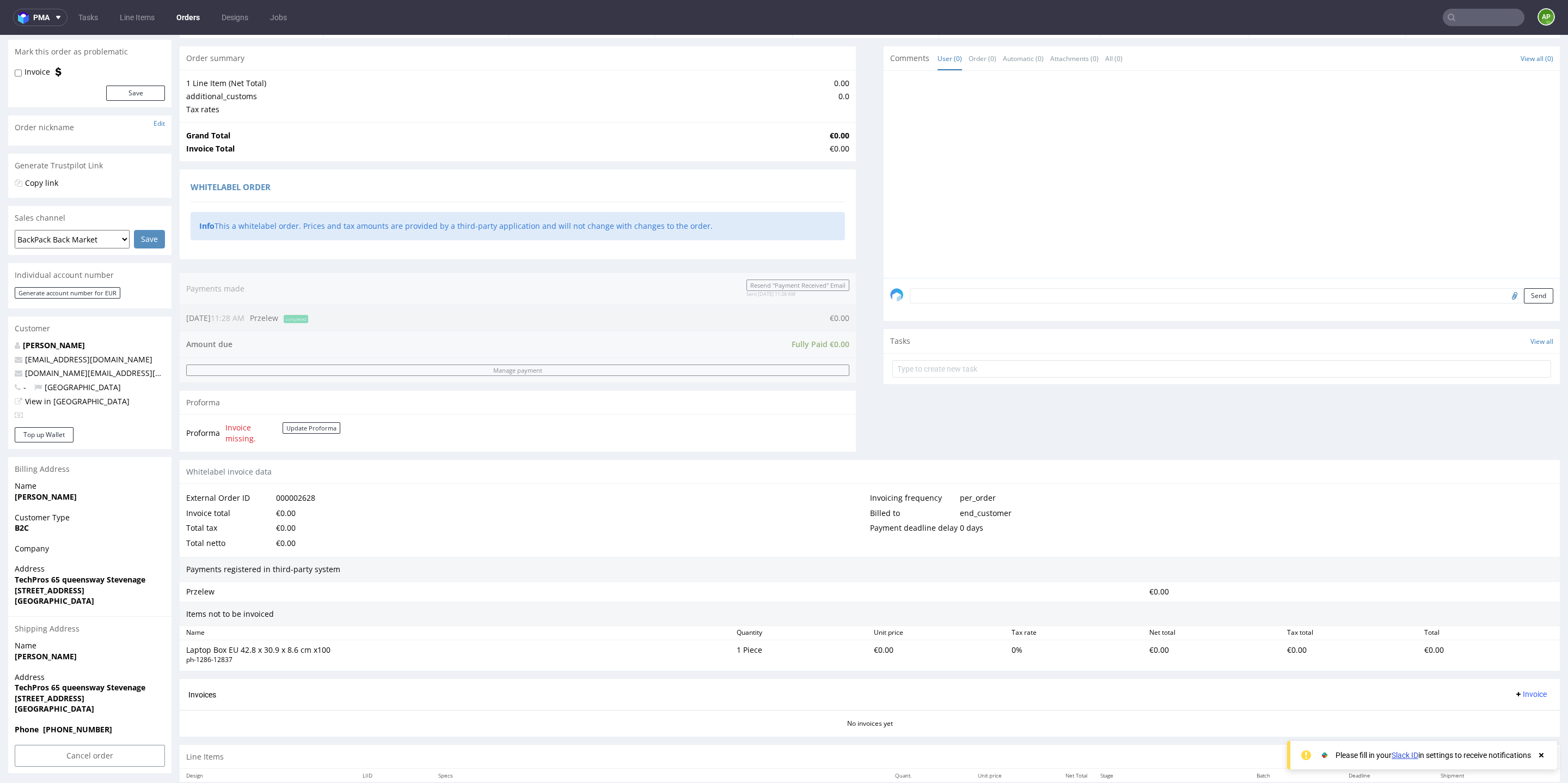
click at [1434, 1] on nav "pma Tasks Line Items Orders Designs Jobs AP" at bounding box center [784, 17] width 1568 height 35
click at [1447, 25] on input "text" at bounding box center [1483, 17] width 82 height 18
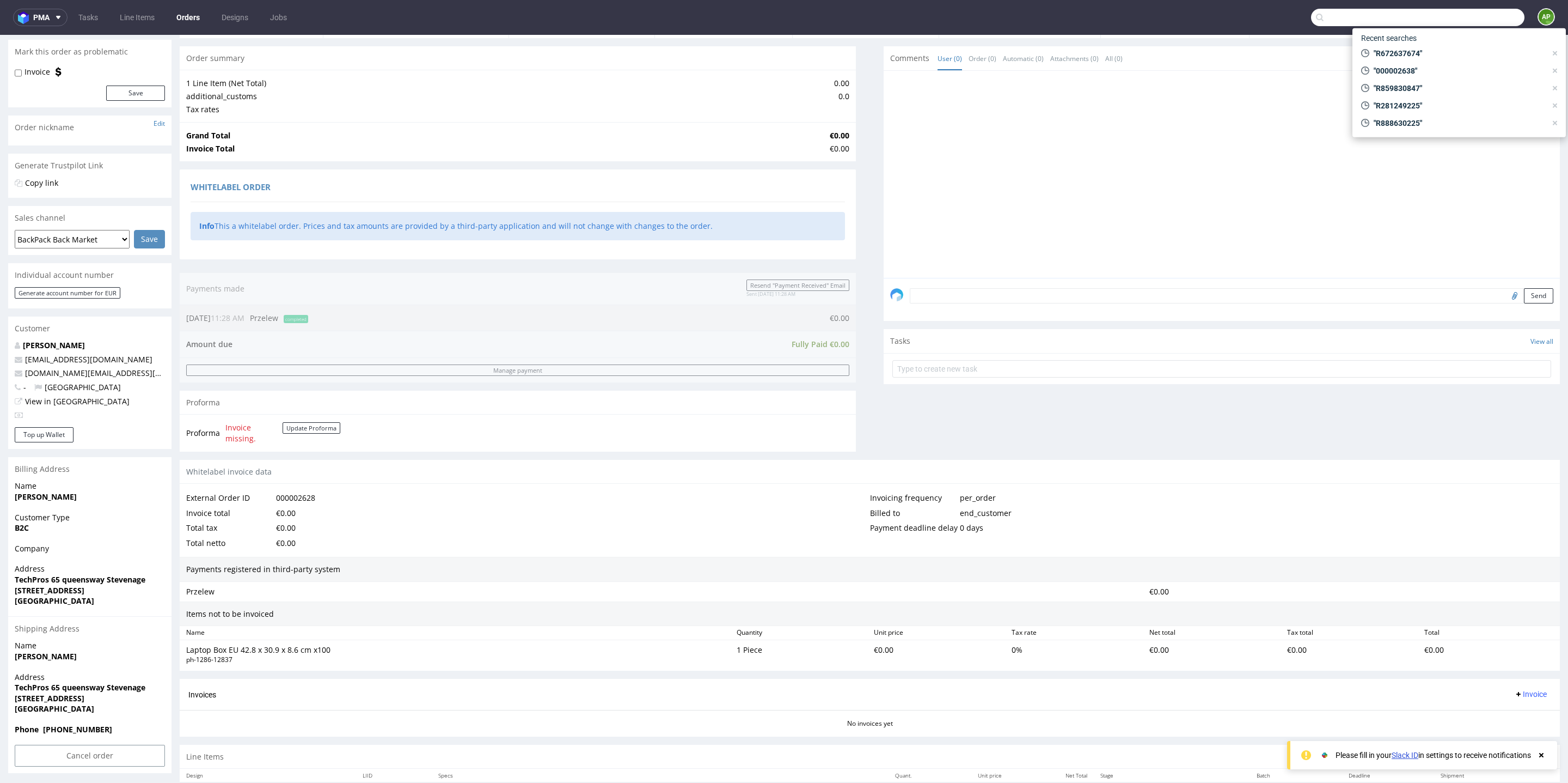
paste input "R281249225"
type input "R281249225"
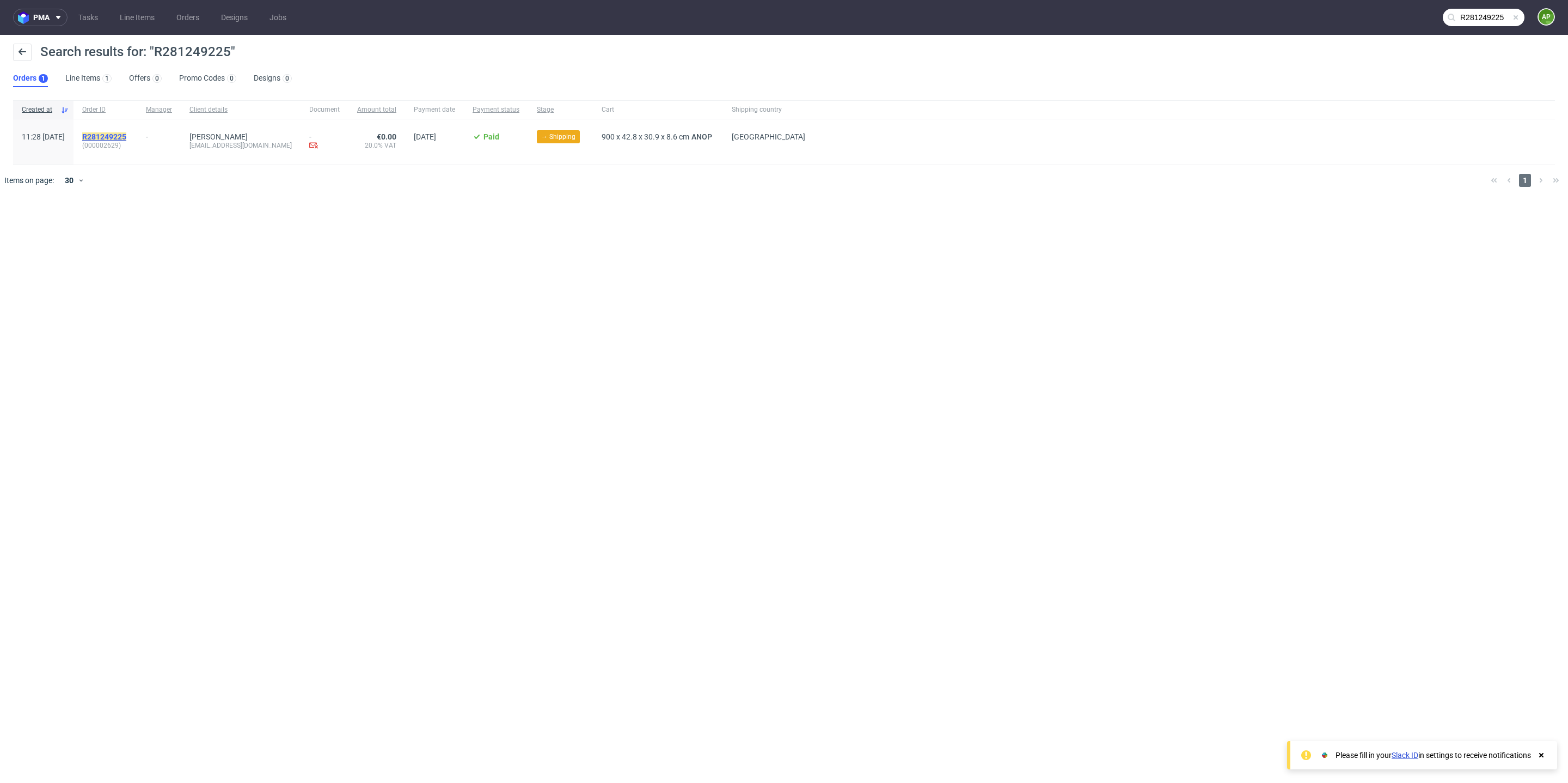
click at [127, 136] on mark "R281249225" at bounding box center [104, 137] width 44 height 9
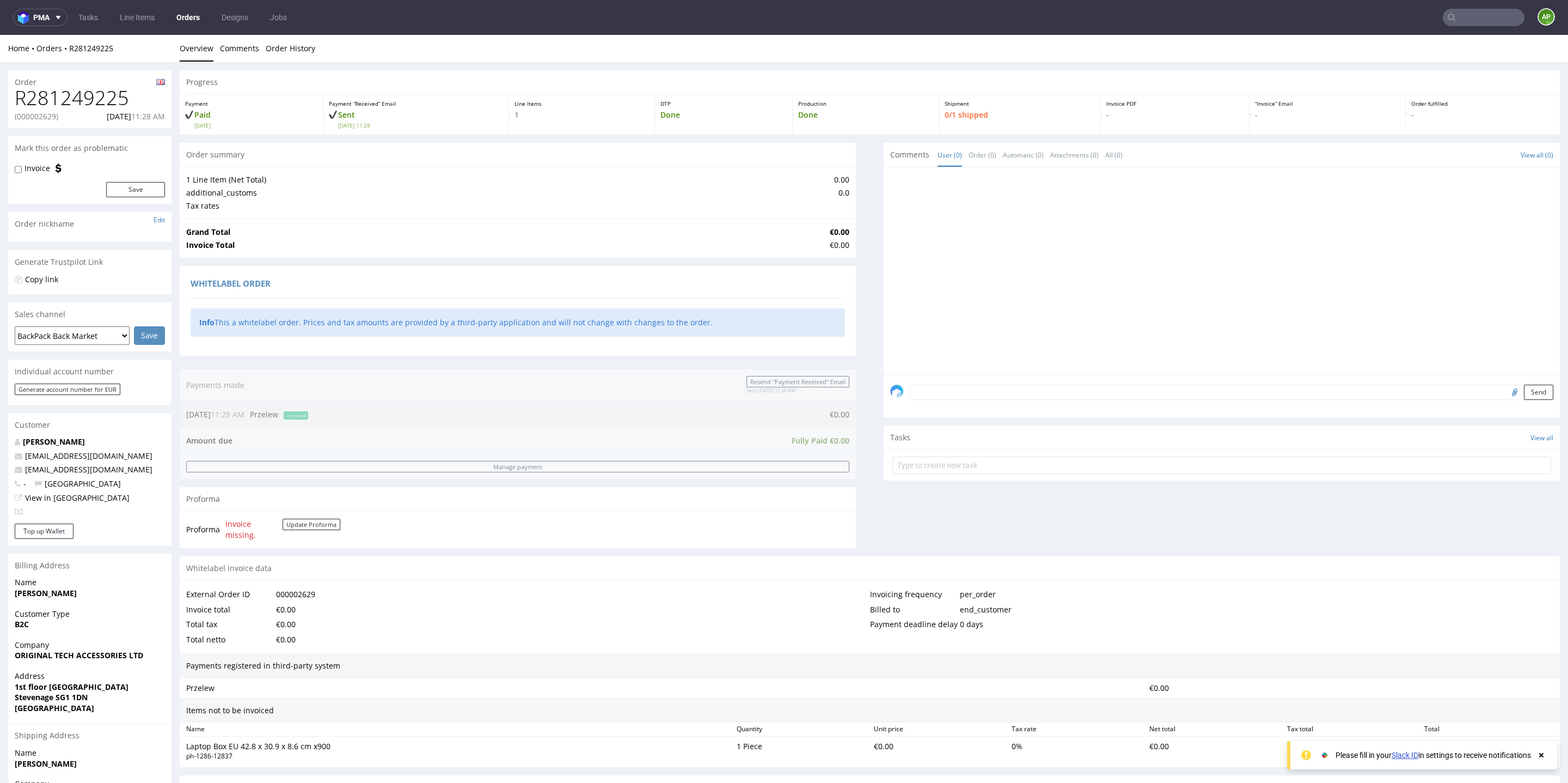
click at [1477, 13] on input "text" at bounding box center [1483, 17] width 82 height 18
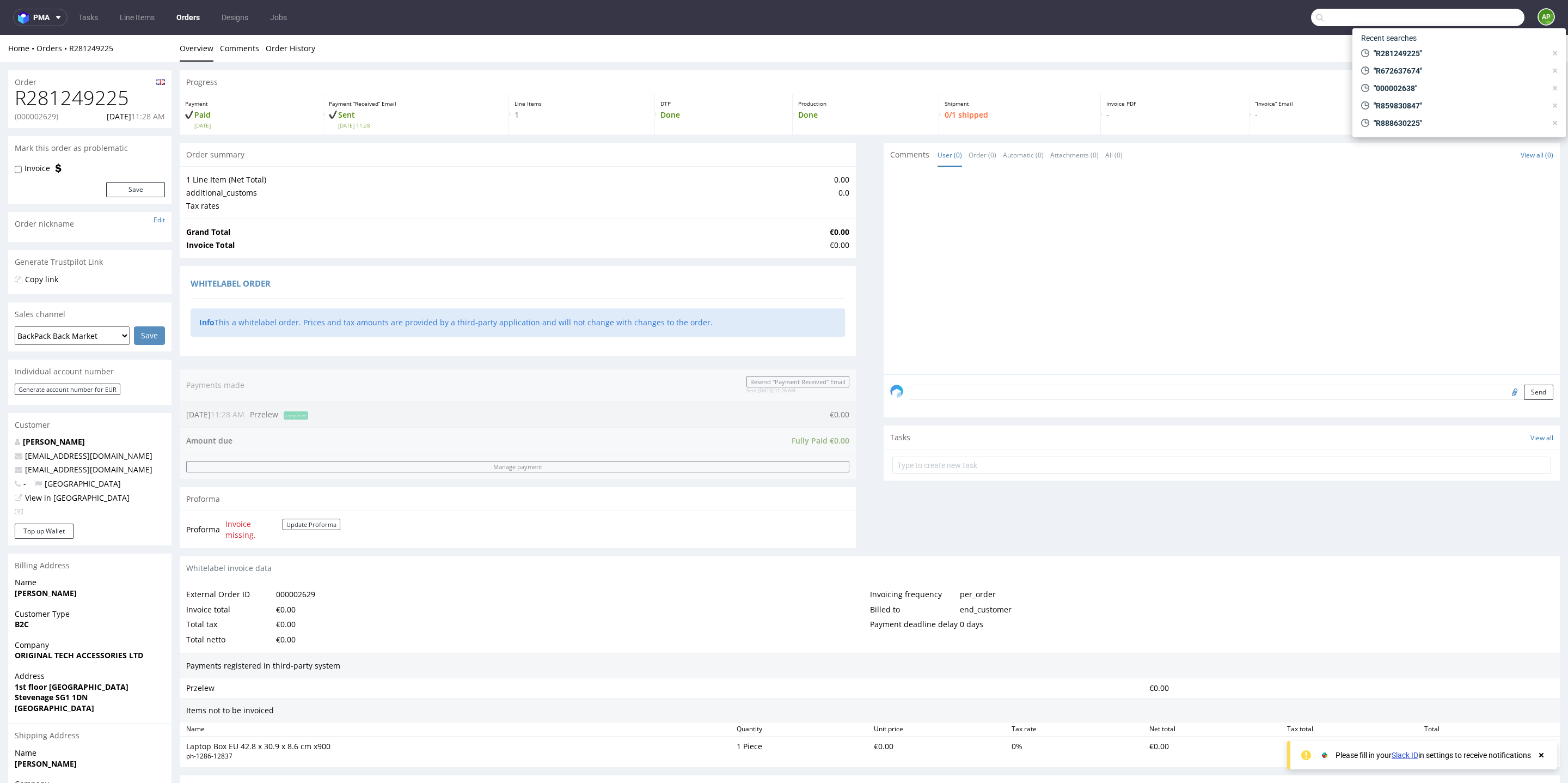
paste input "R458382962"
type input "R458382962"
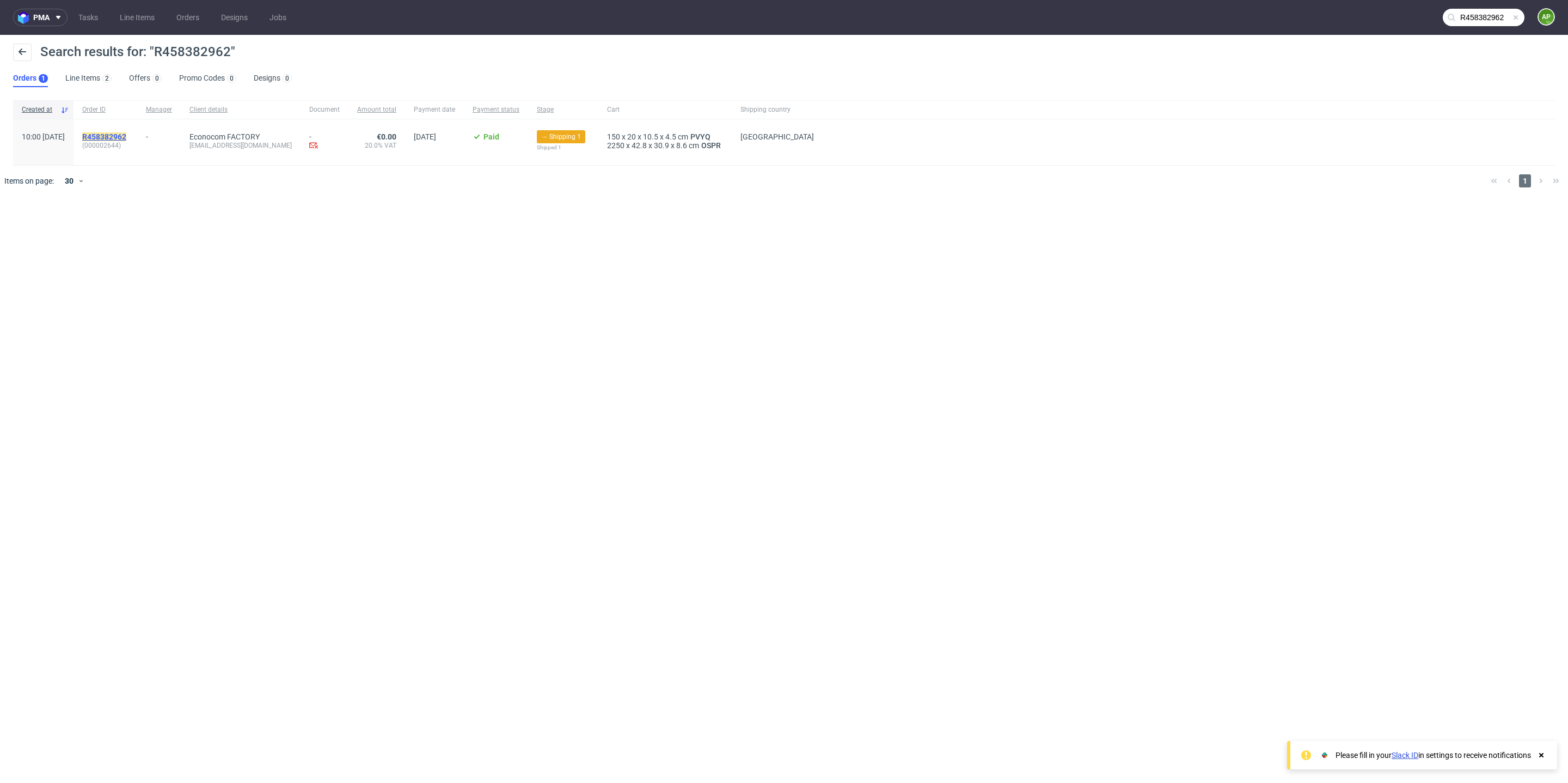
click at [127, 134] on mark "R458382962" at bounding box center [104, 137] width 44 height 9
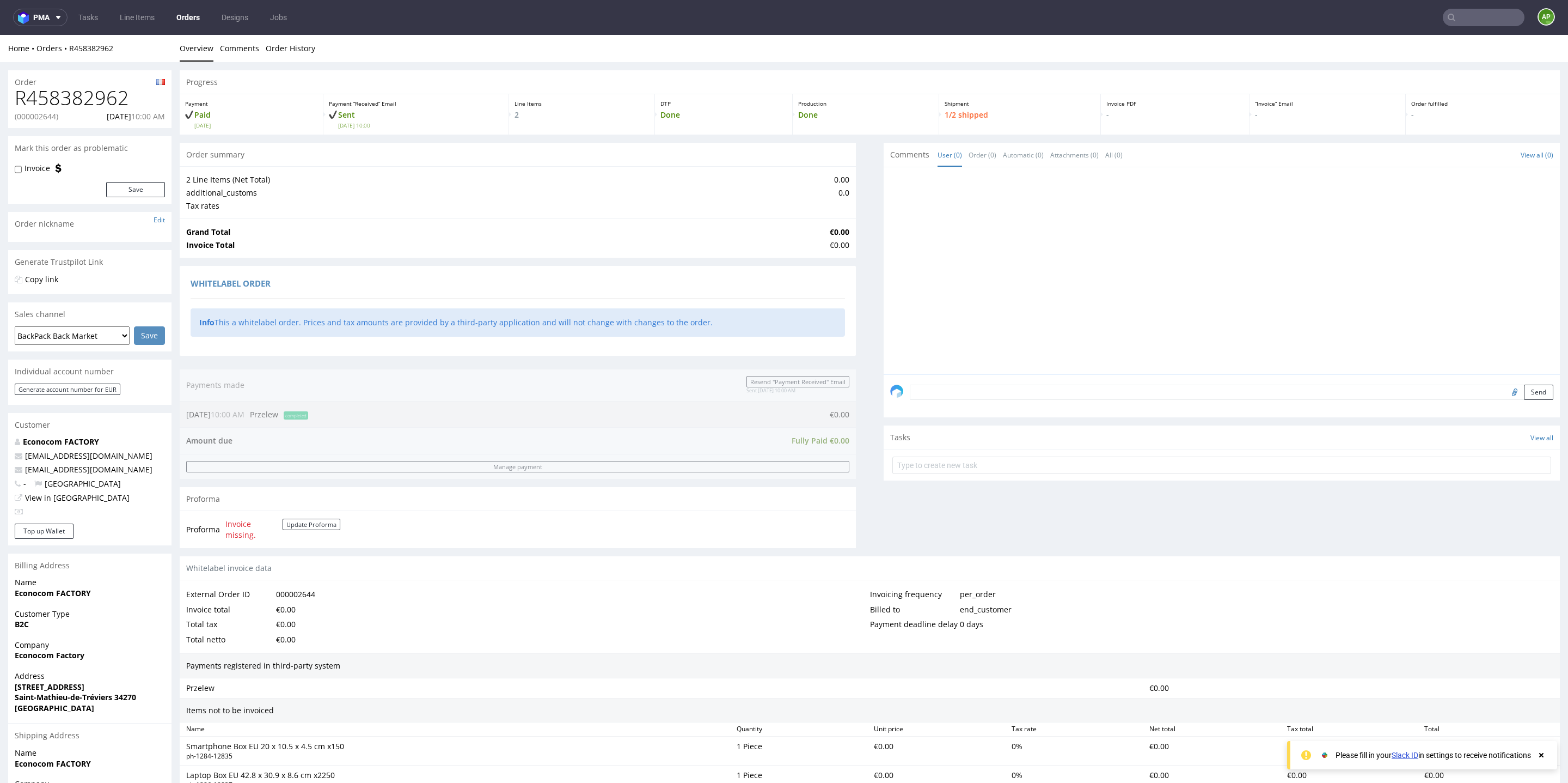
scroll to position [184, 0]
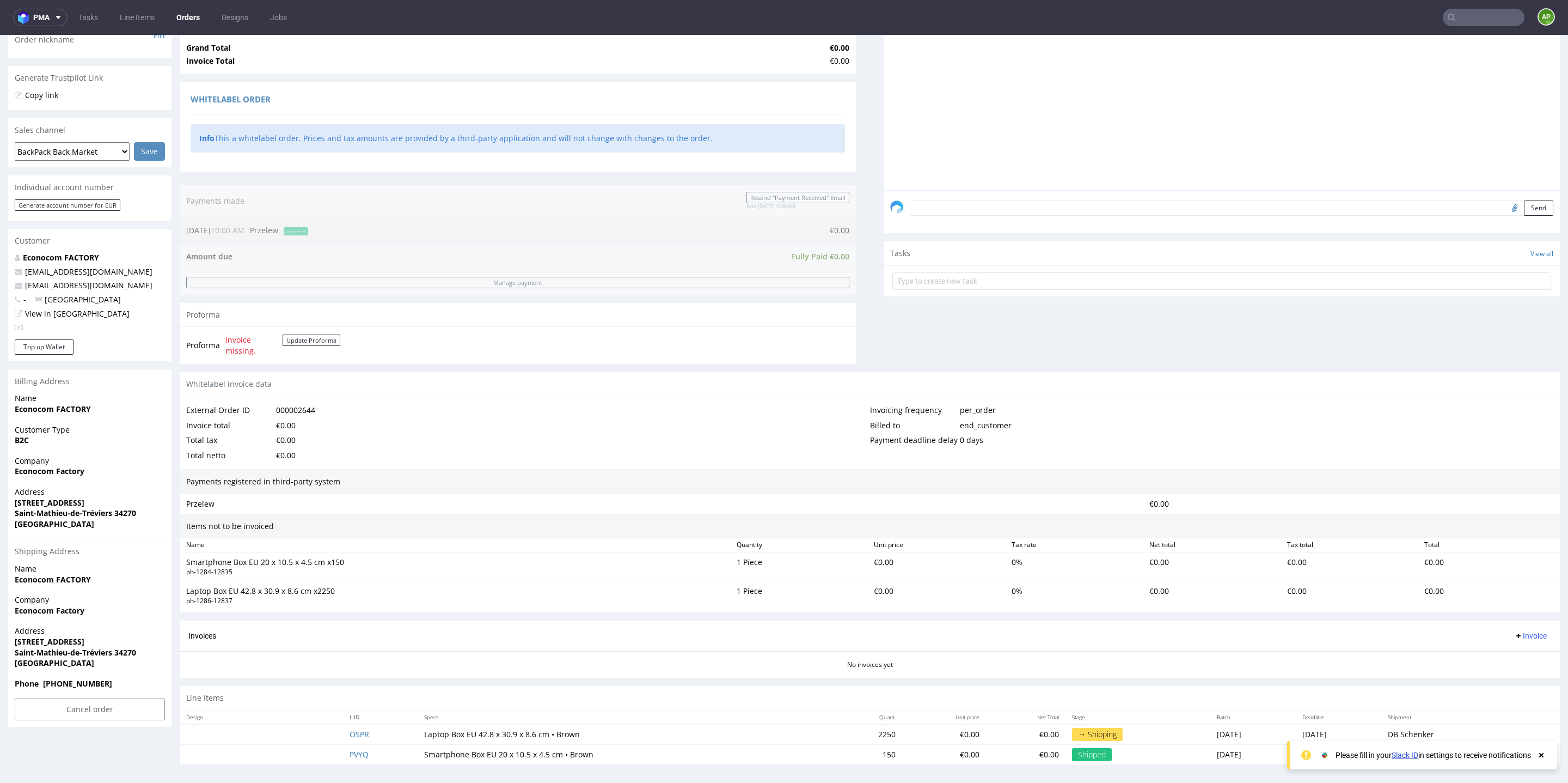
click at [835, 734] on td "2250" at bounding box center [866, 734] width 69 height 21
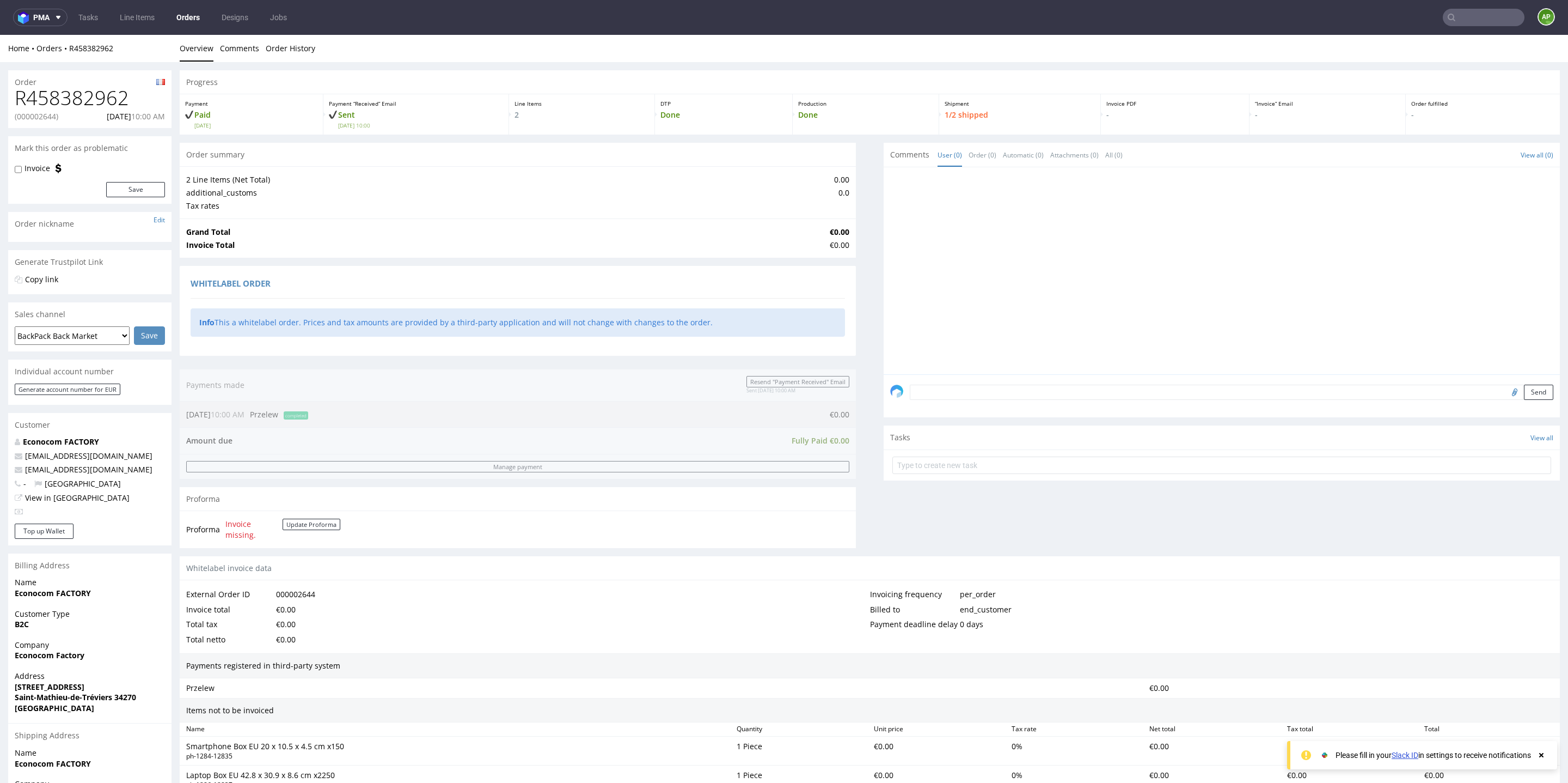
click at [41, 118] on p "(000002644)" at bounding box center [36, 116] width 43 height 11
copy p "000002644"
click at [1478, 29] on nav "pma Tasks Line Items Orders Designs Jobs AP" at bounding box center [784, 17] width 1568 height 35
click at [1478, 27] on nav "pma Tasks Line Items Orders Designs Jobs AP" at bounding box center [784, 17] width 1568 height 35
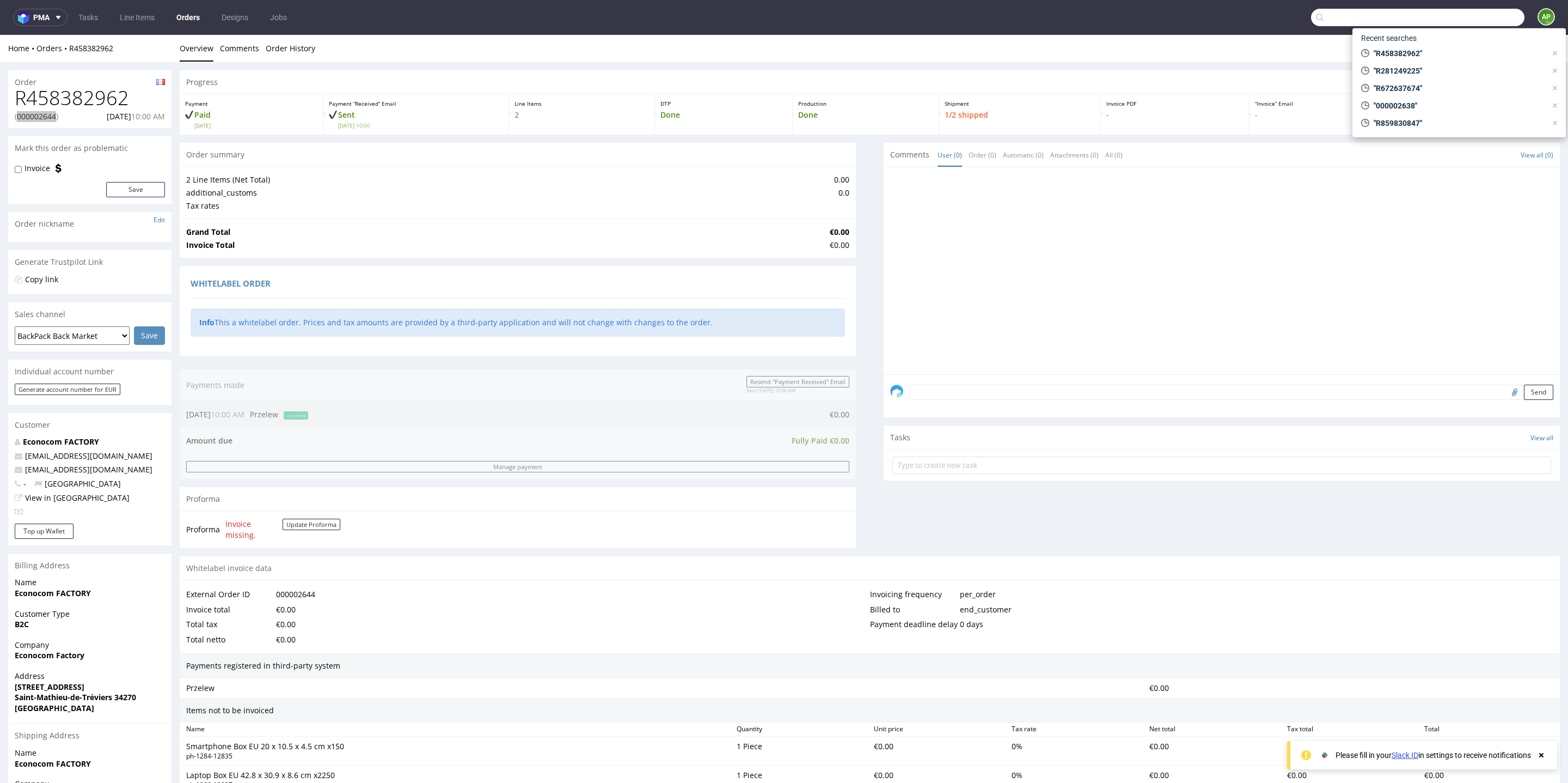
click at [1473, 17] on input "text" at bounding box center [1418, 17] width 213 height 18
paste input "R846850479"
type input "R846850479"
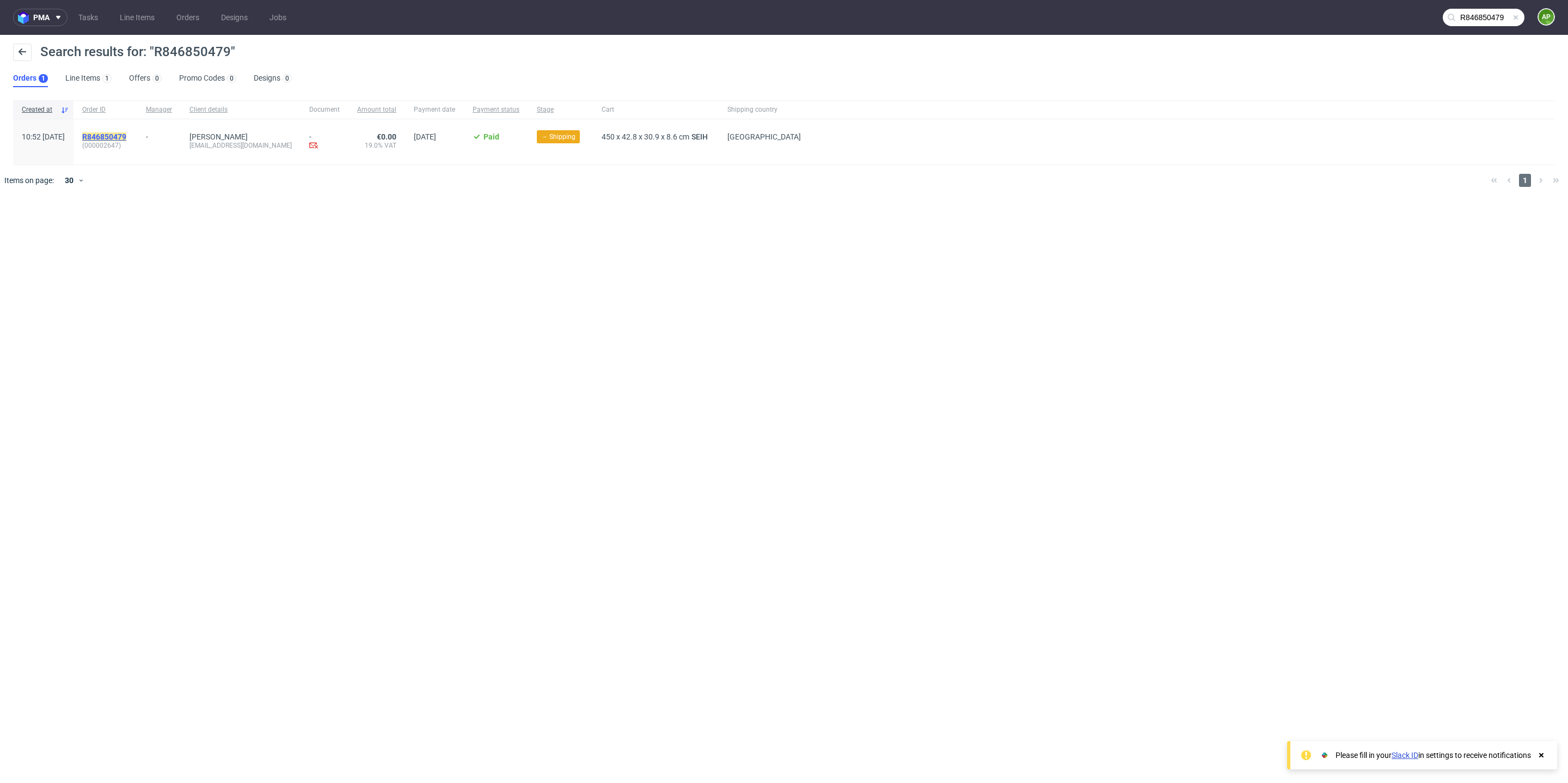
click at [127, 137] on mark "R846850479" at bounding box center [104, 137] width 44 height 9
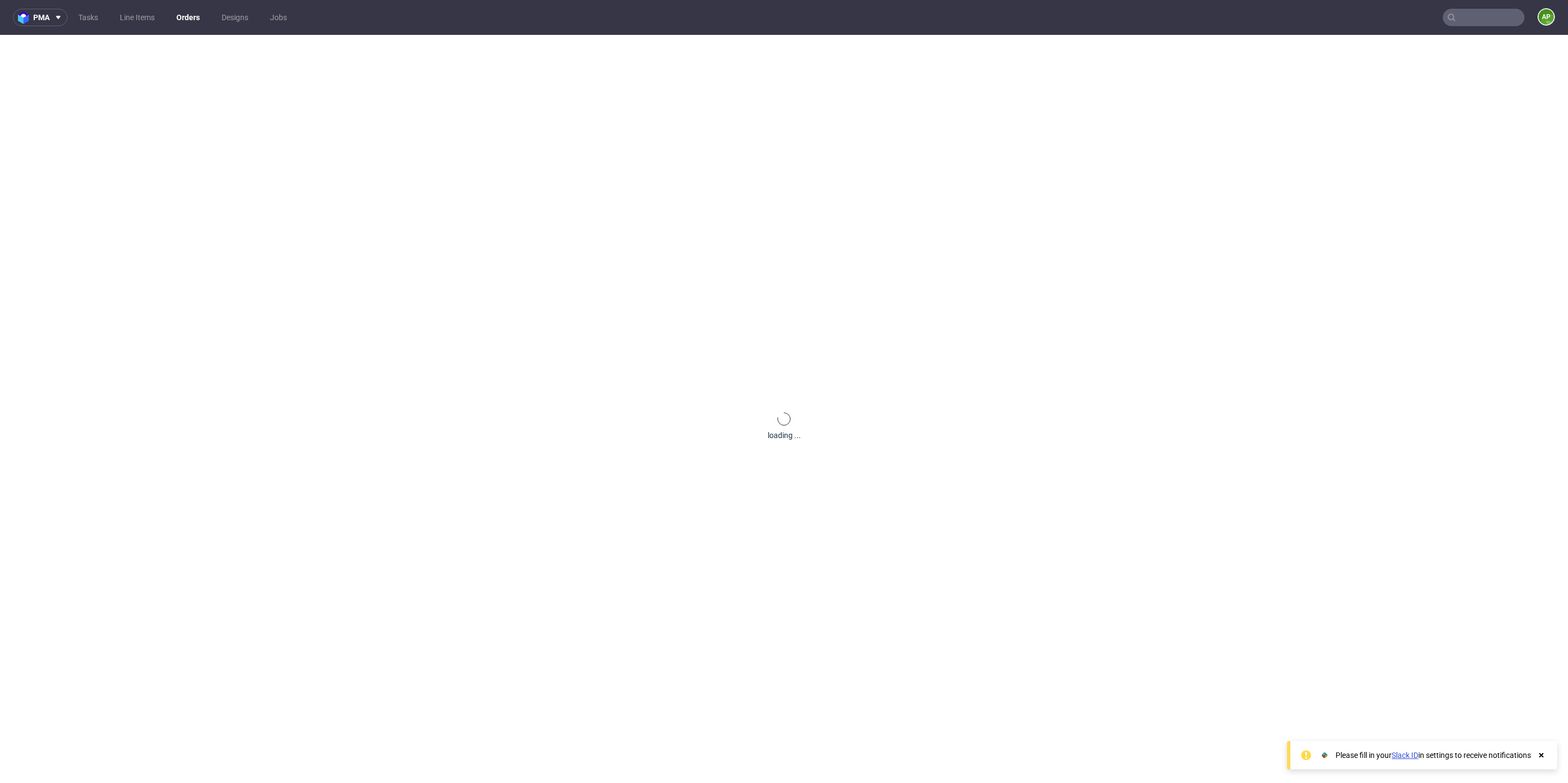
click at [141, 137] on div "loading ..." at bounding box center [784, 426] width 1568 height 783
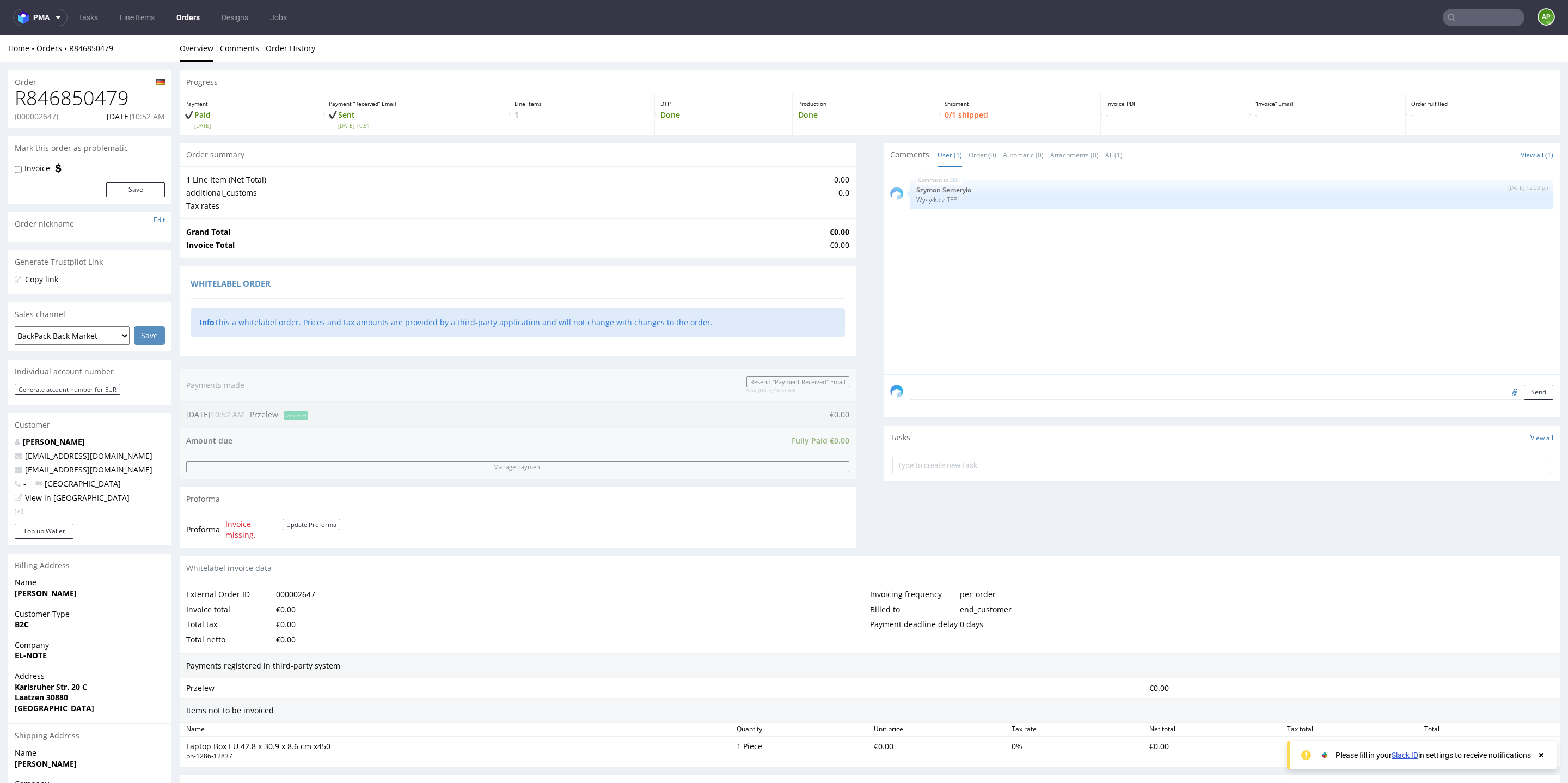
click at [45, 115] on p "(000002647)" at bounding box center [36, 116] width 43 height 11
copy p "000002647"
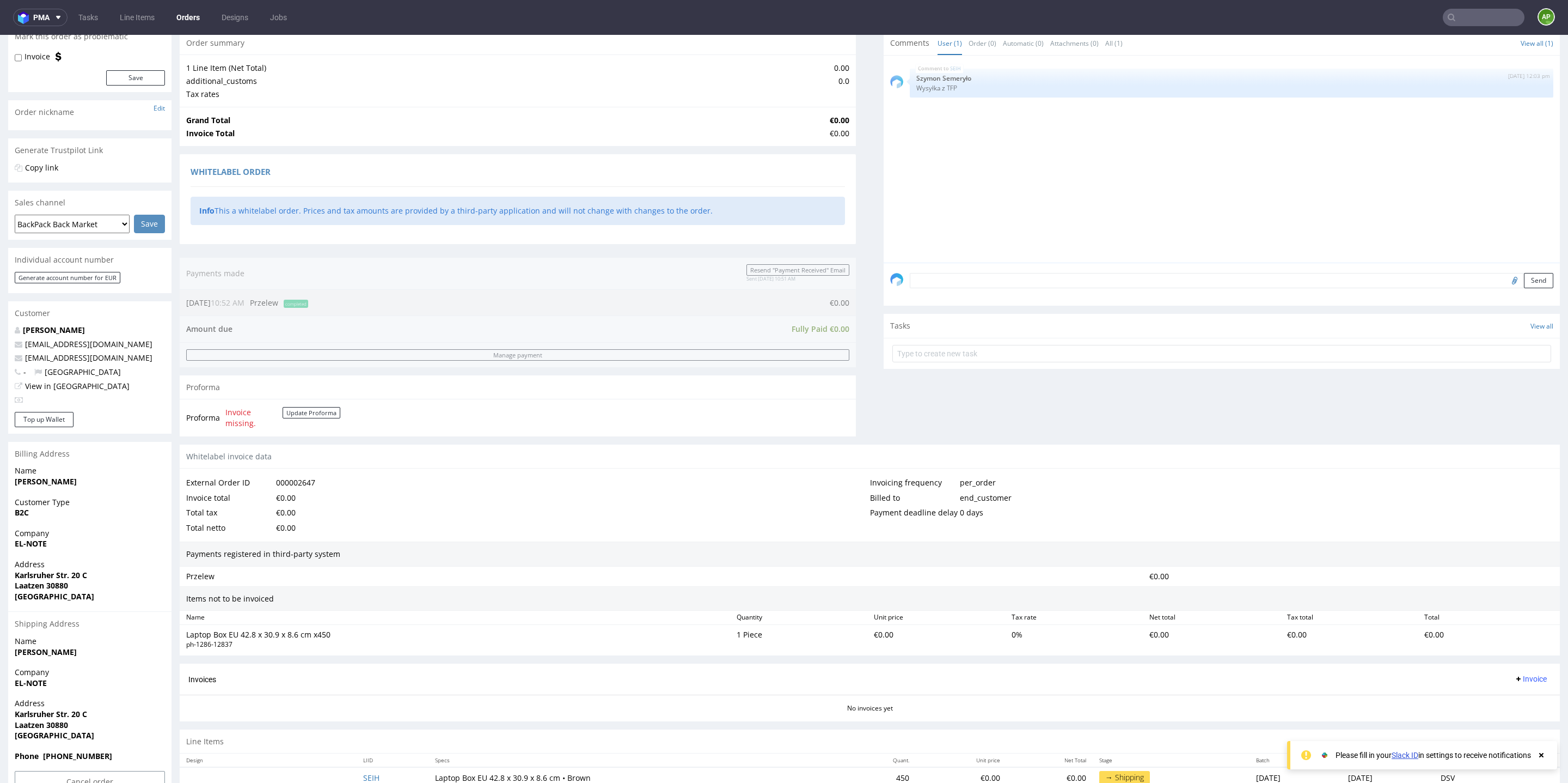
scroll to position [142, 0]
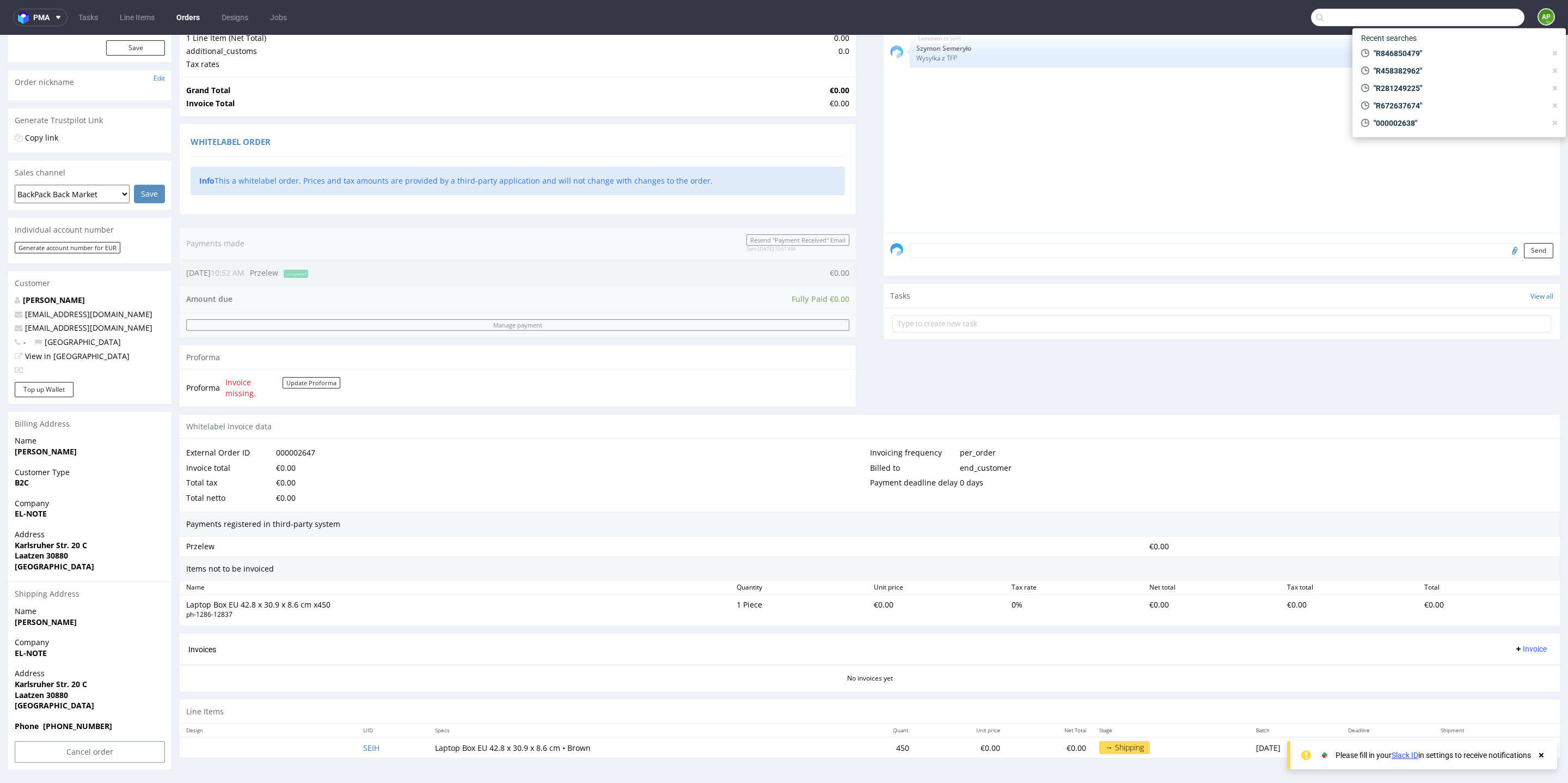
click at [1438, 11] on input "text" at bounding box center [1418, 17] width 213 height 18
click at [1469, 11] on input "text" at bounding box center [1418, 17] width 213 height 18
paste input "R994442921"
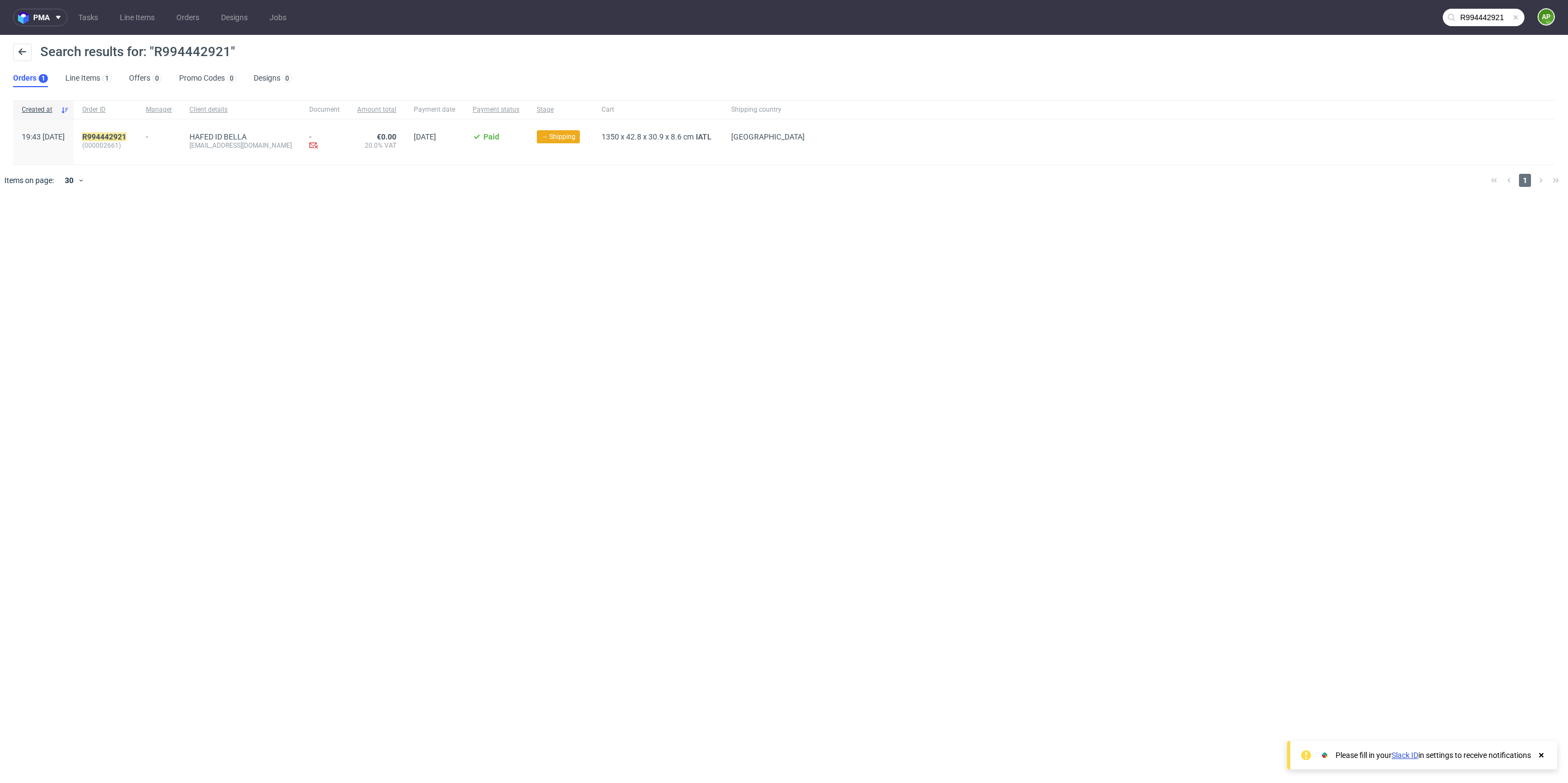
click at [129, 144] on span "(000002661)" at bounding box center [105, 145] width 46 height 9
copy span "000002661"
click at [1480, 11] on input "R994442921" at bounding box center [1418, 17] width 213 height 18
click at [1480, 12] on input "R994442921" at bounding box center [1418, 17] width 213 height 18
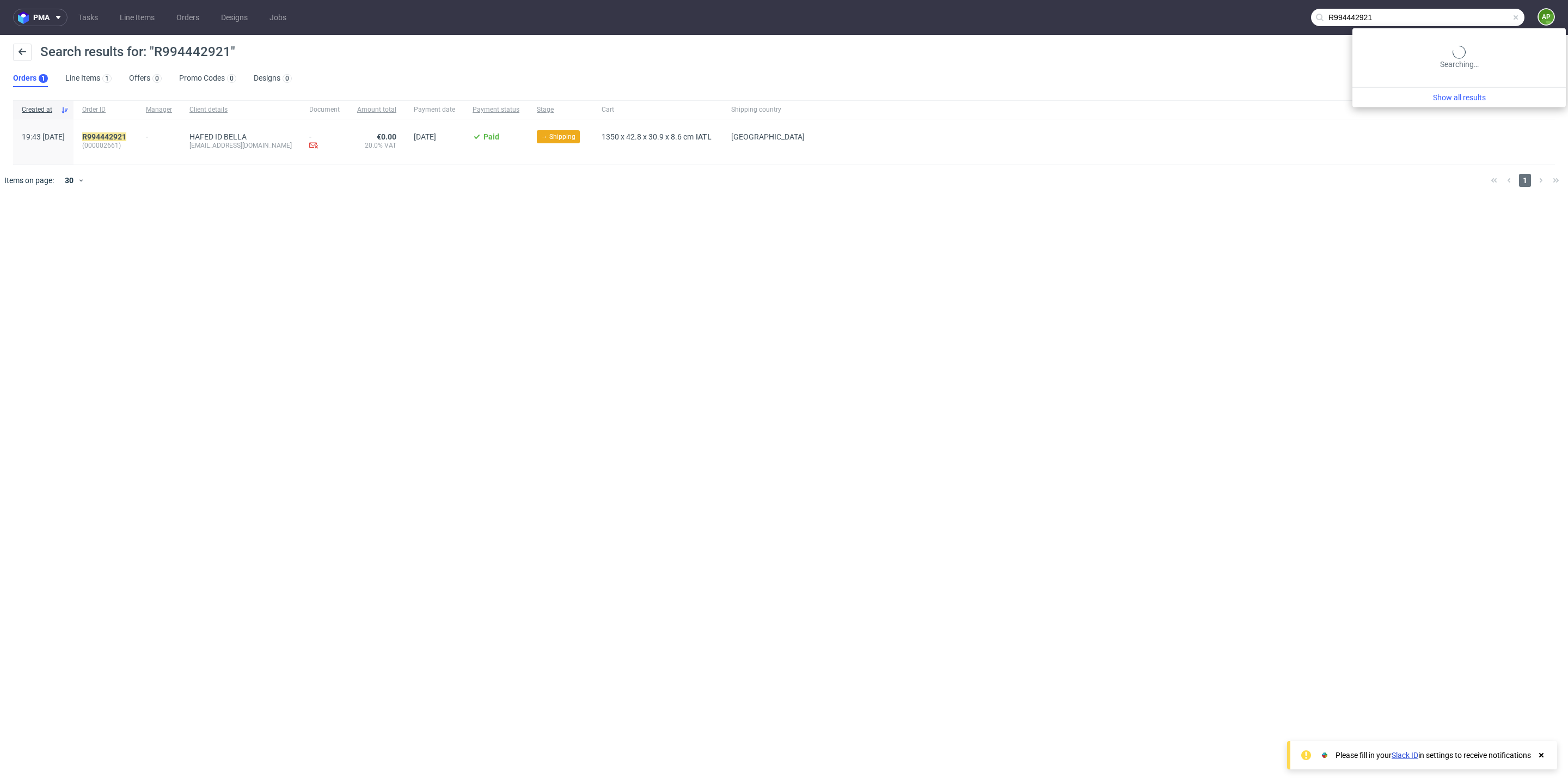
click at [1480, 12] on input "R994442921" at bounding box center [1418, 17] width 213 height 18
paste input "132962739"
type input "R132962739"
click at [137, 130] on div "R132962739 (000002666)" at bounding box center [105, 142] width 64 height 46
click at [127, 134] on mark "R132962739" at bounding box center [104, 137] width 44 height 9
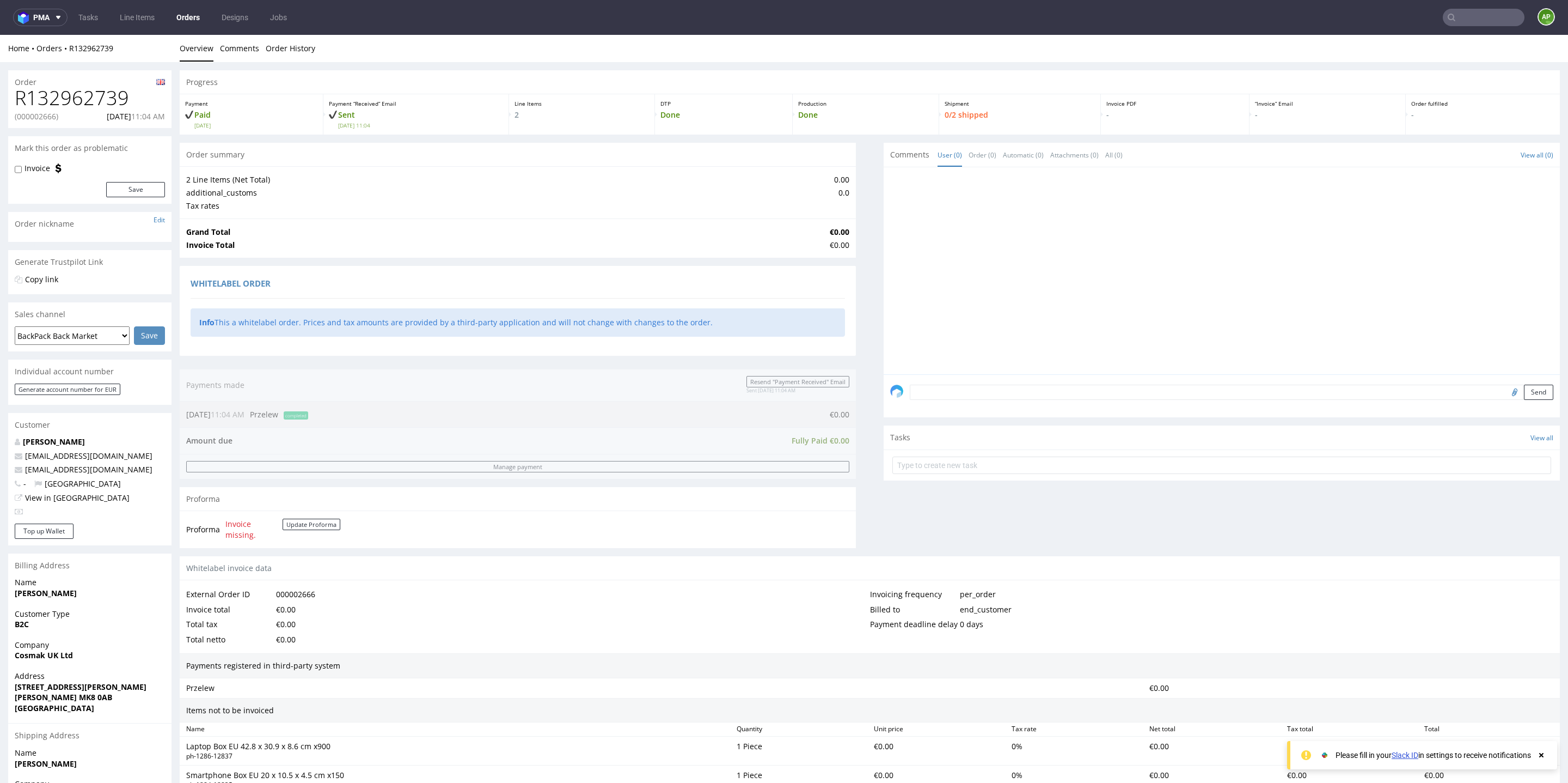
click at [54, 119] on p "(000002666)" at bounding box center [36, 116] width 43 height 11
copy p "000002666"
click at [1456, 30] on nav "pma Tasks Line Items Orders Designs Jobs AP" at bounding box center [784, 17] width 1568 height 35
click at [1456, 29] on nav "pma Tasks Line Items Orders Designs Jobs AP" at bounding box center [784, 17] width 1568 height 35
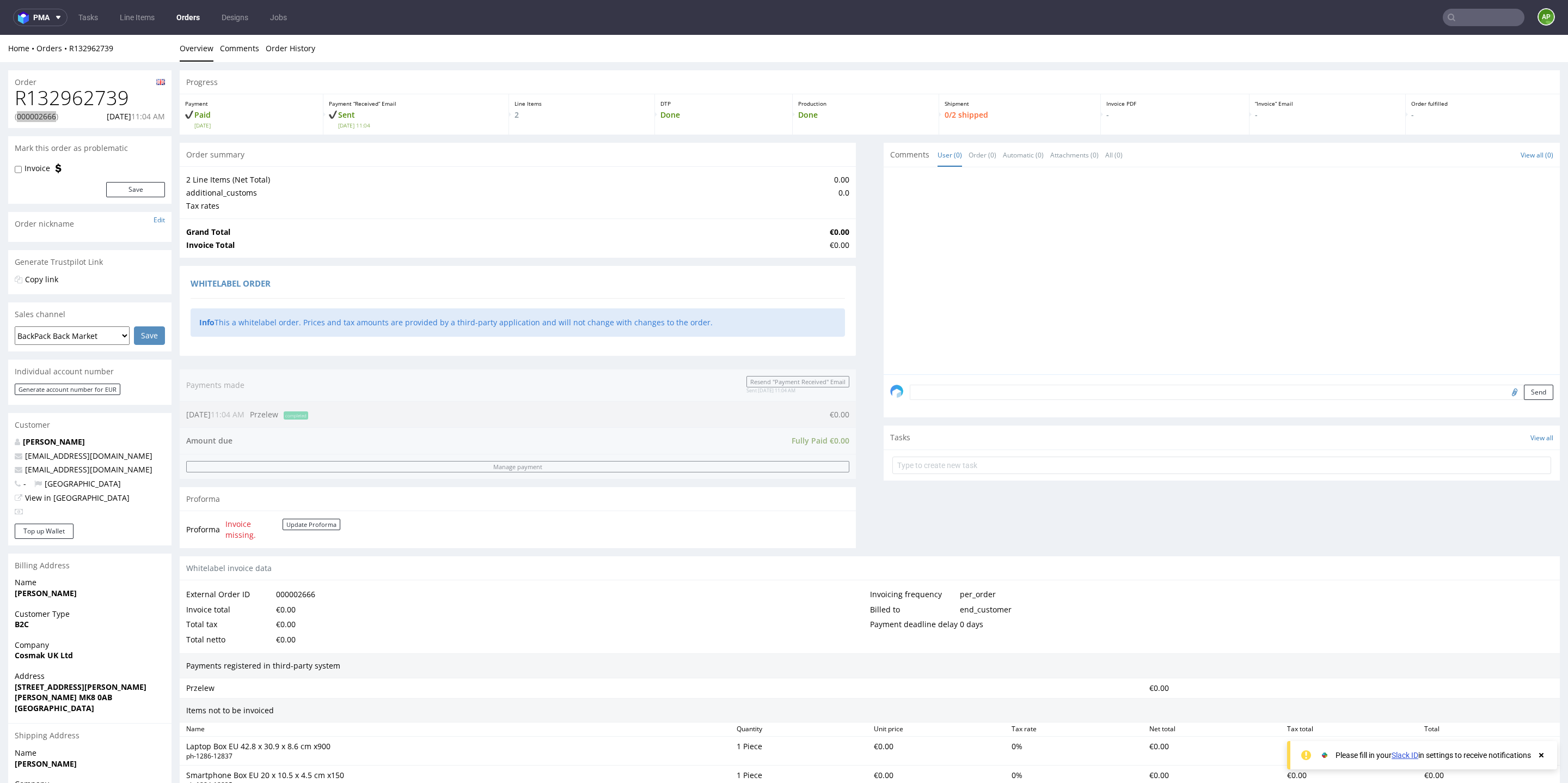
click at [1461, 20] on input "text" at bounding box center [1483, 17] width 82 height 18
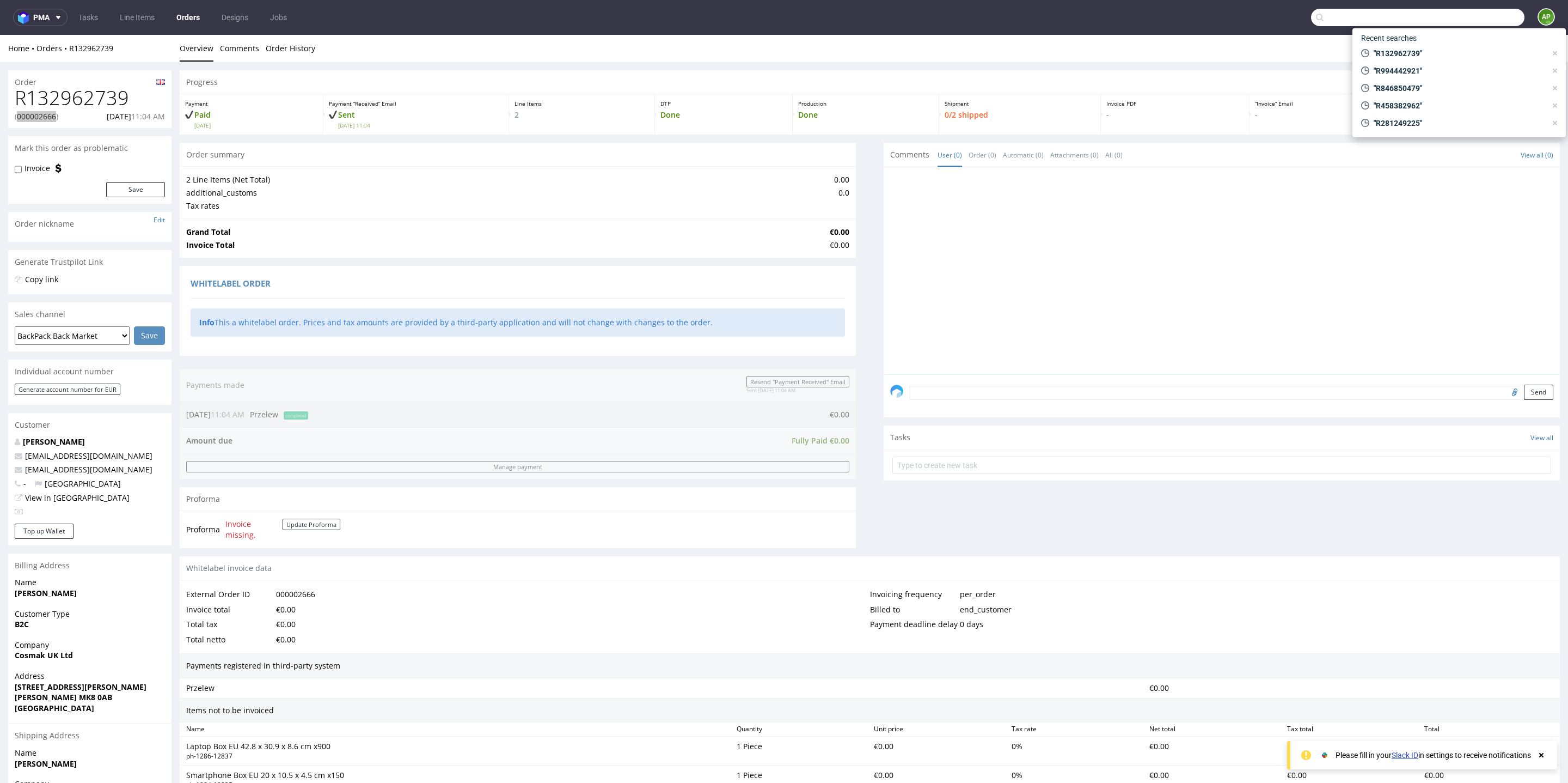
paste input "R030882712"
type input "R030882712"
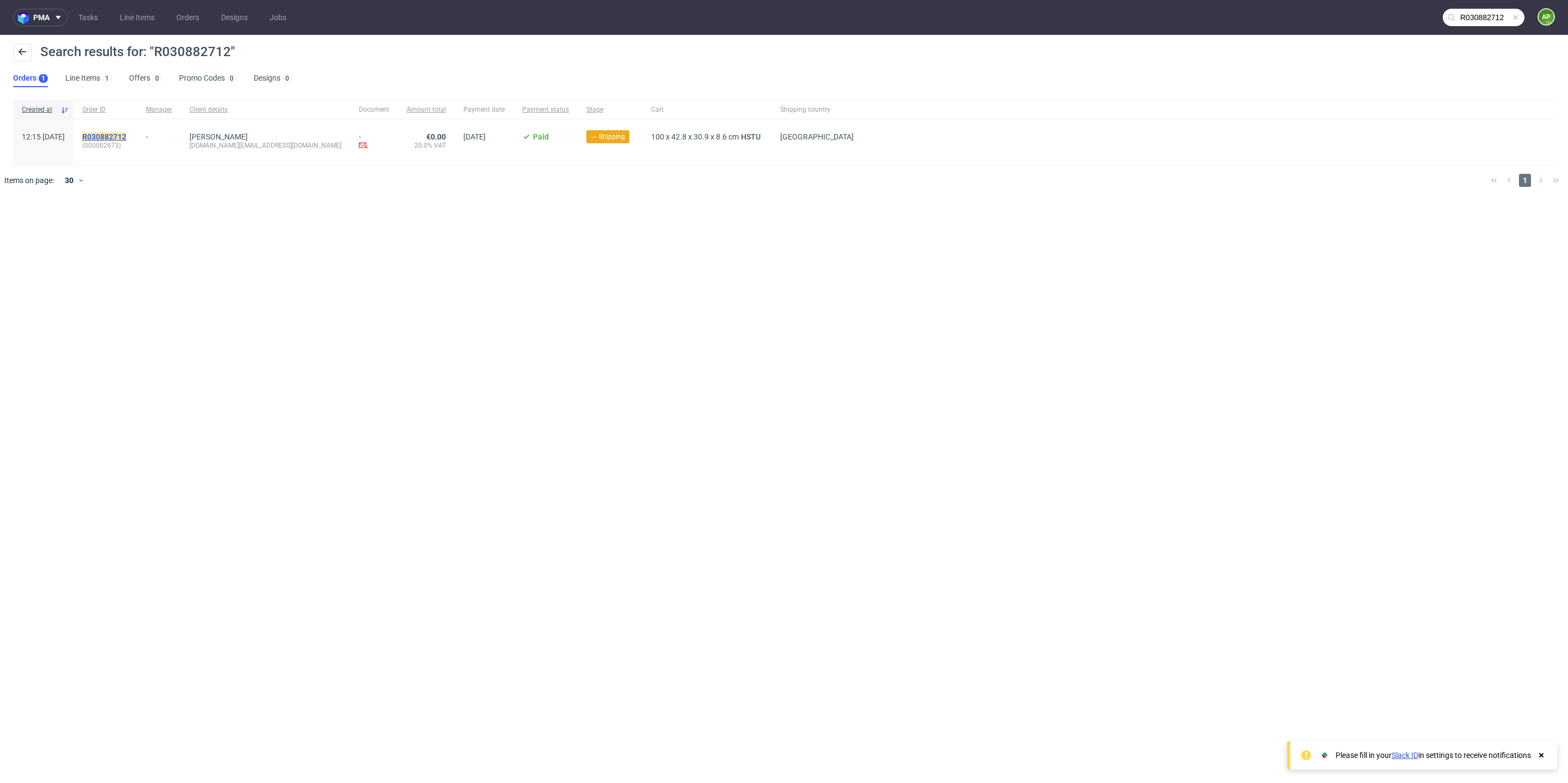
click at [127, 140] on mark "R030882712" at bounding box center [104, 137] width 44 height 9
click at [129, 147] on span "(000002673)" at bounding box center [105, 145] width 46 height 9
copy span "000002673"
click at [1506, 15] on input "R030882712" at bounding box center [1483, 17] width 82 height 18
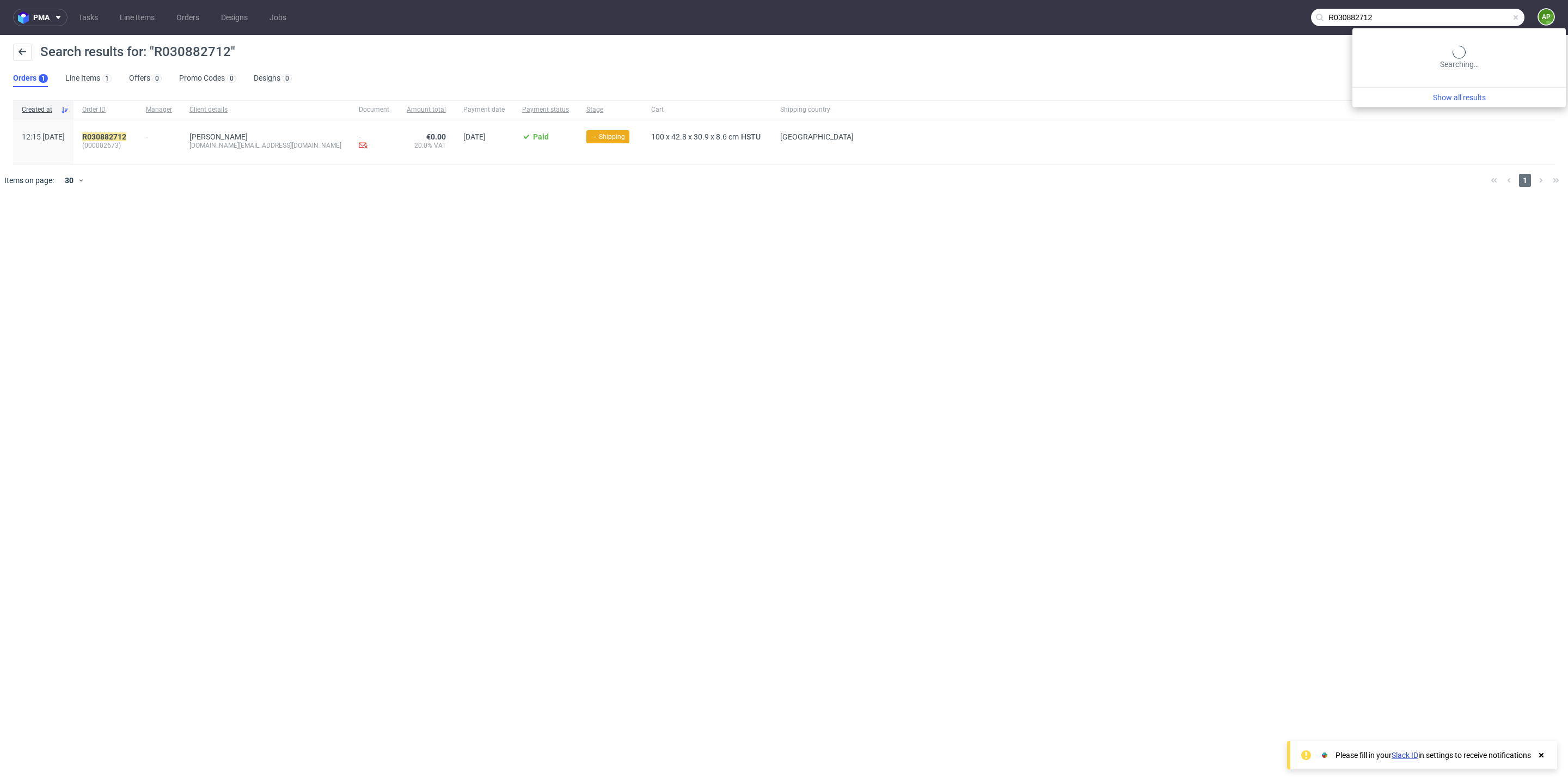
click at [1506, 15] on input "R030882712" at bounding box center [1418, 17] width 213 height 18
paste input "812046651"
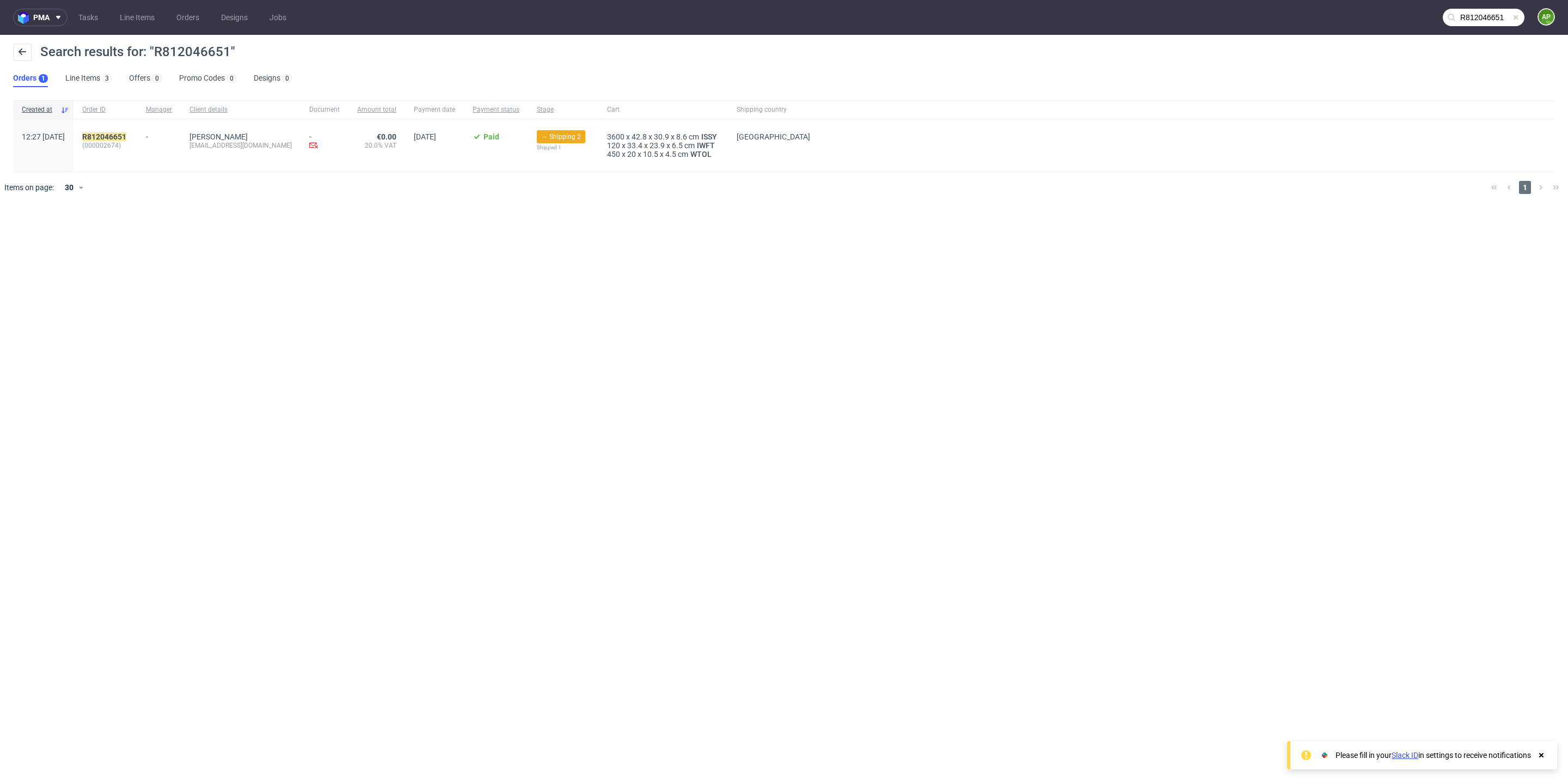
click at [129, 146] on span "(000002674)" at bounding box center [105, 145] width 46 height 9
copy span "000002674"
click at [1470, 24] on input "R812046651" at bounding box center [1483, 17] width 82 height 18
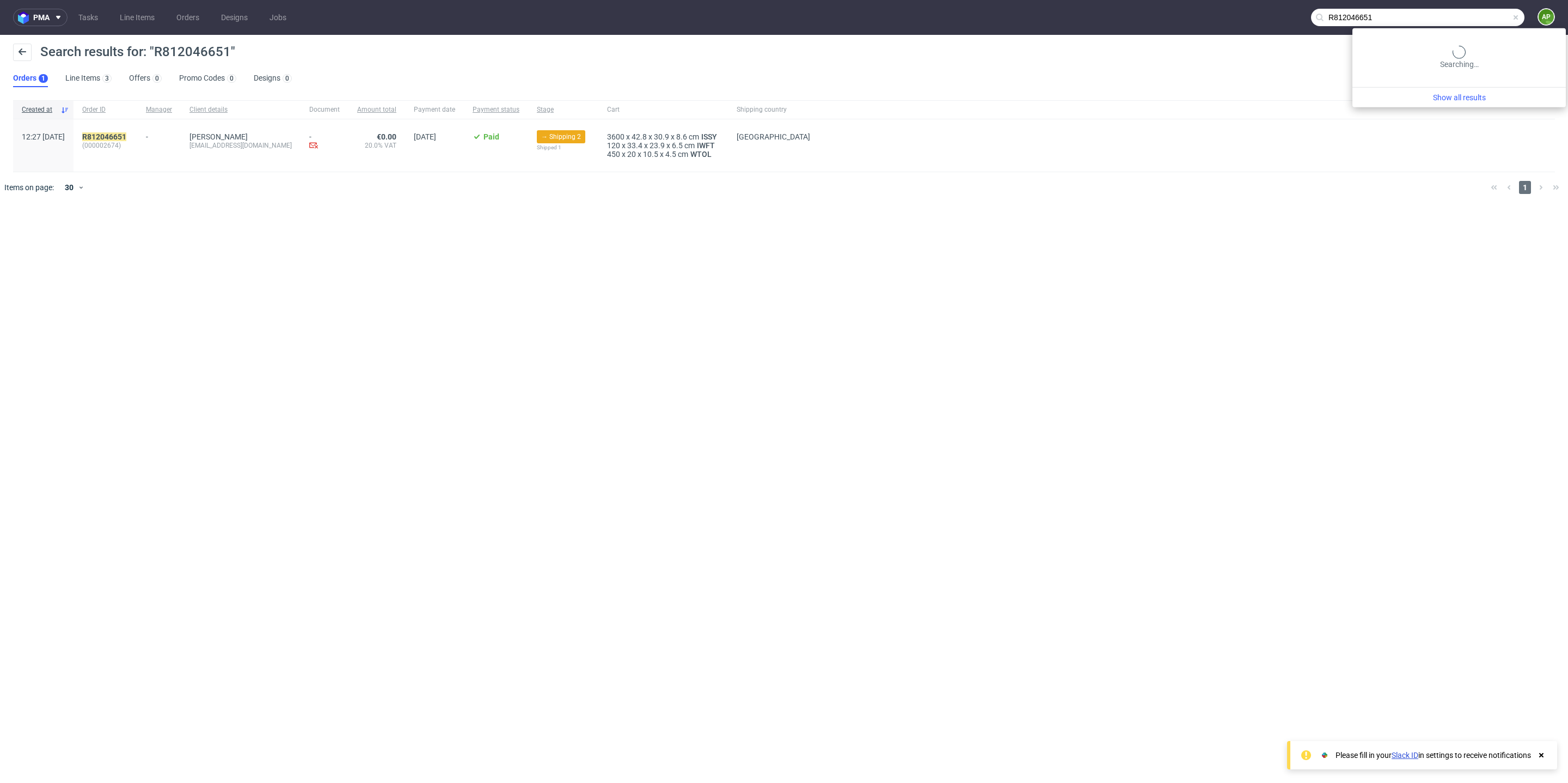
click at [1470, 24] on input "R812046651" at bounding box center [1418, 17] width 213 height 18
paste input "686769866"
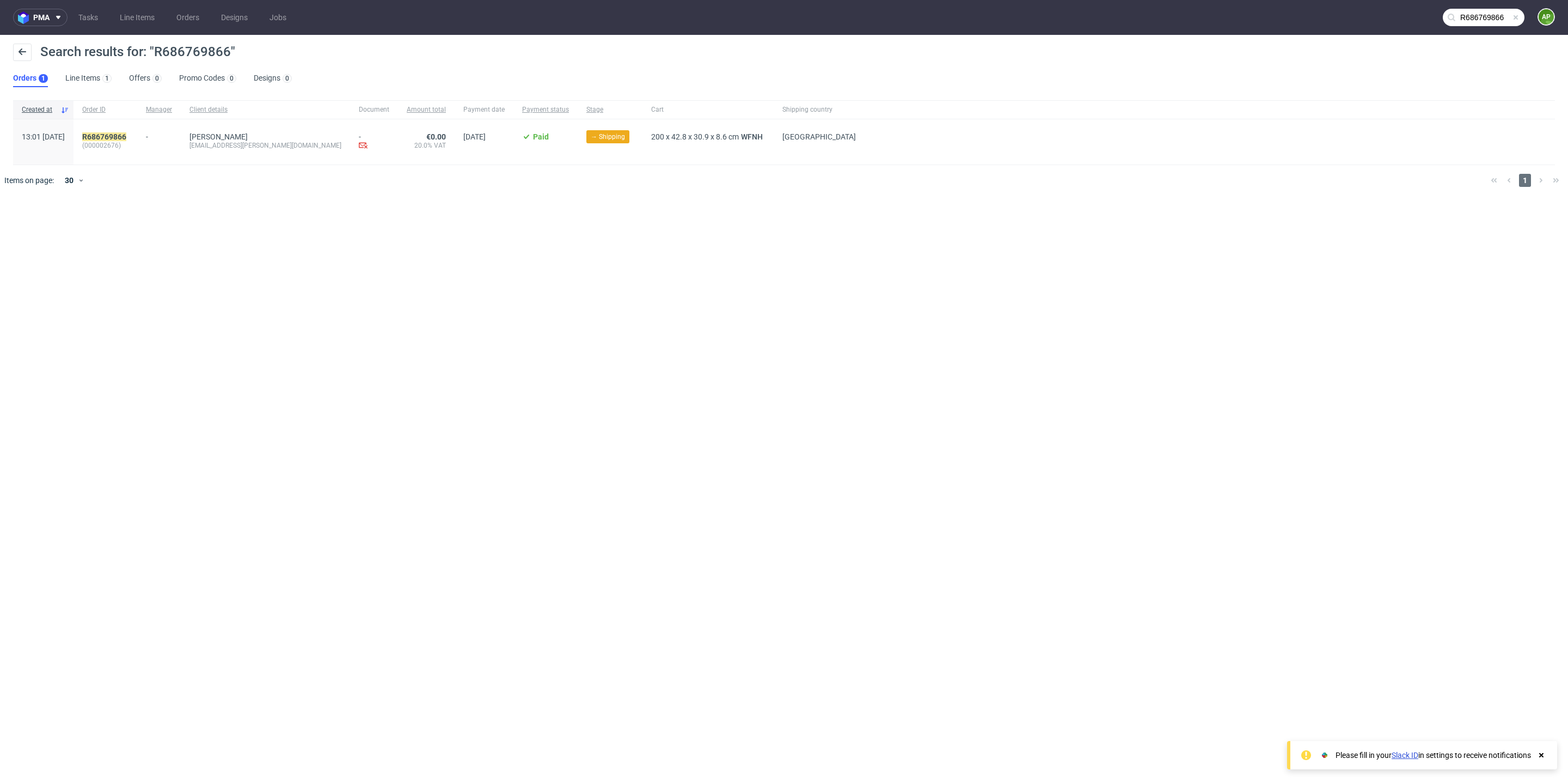
click at [129, 143] on span "(000002676)" at bounding box center [105, 145] width 46 height 9
copy span "000002676"
click at [1476, 20] on input "R686769866" at bounding box center [1418, 17] width 213 height 18
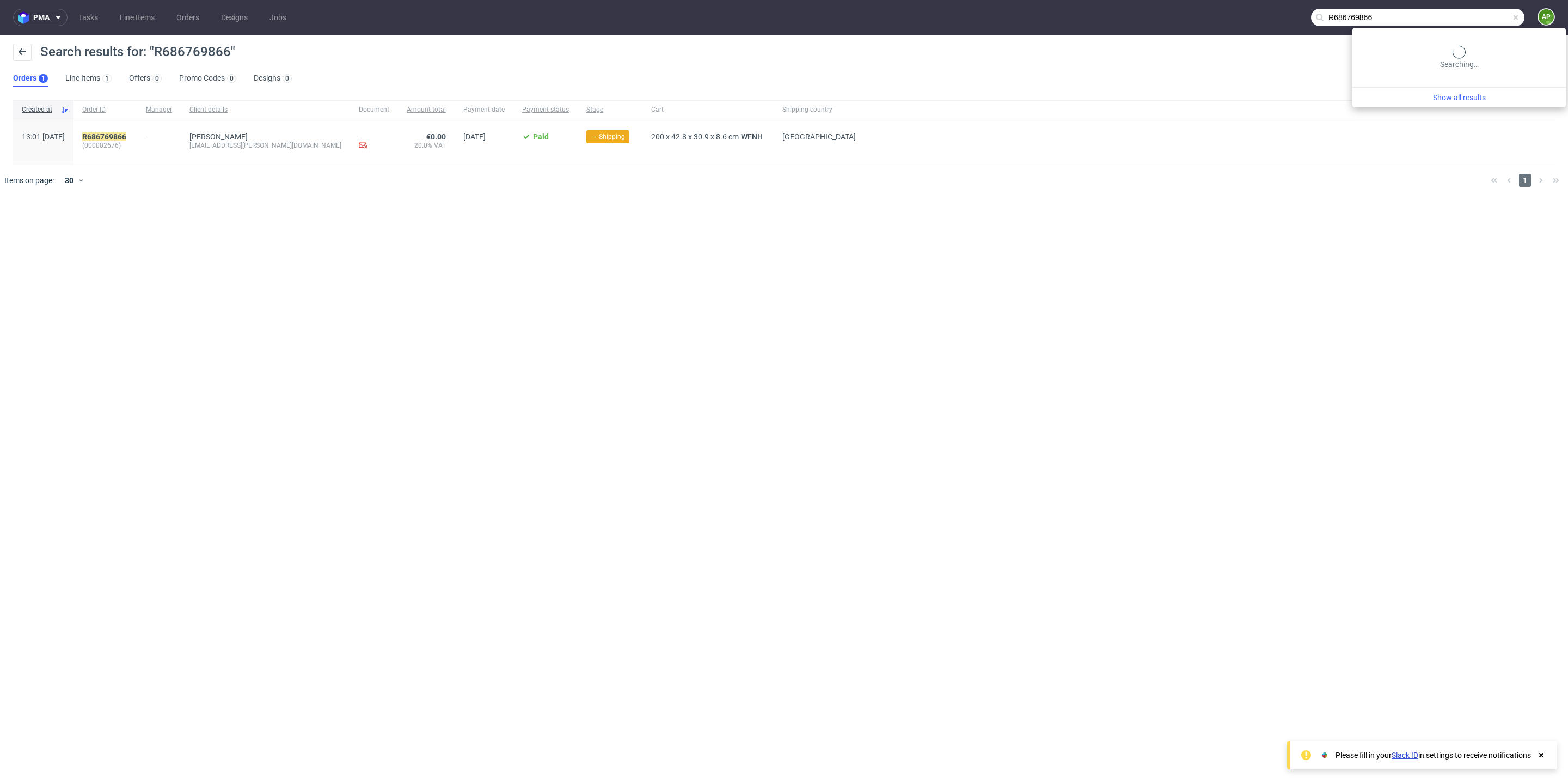
click at [1476, 20] on input "R686769866" at bounding box center [1418, 17] width 213 height 18
paste input "066084777"
click at [129, 145] on span "(000002680)" at bounding box center [105, 145] width 46 height 9
copy span "000002680"
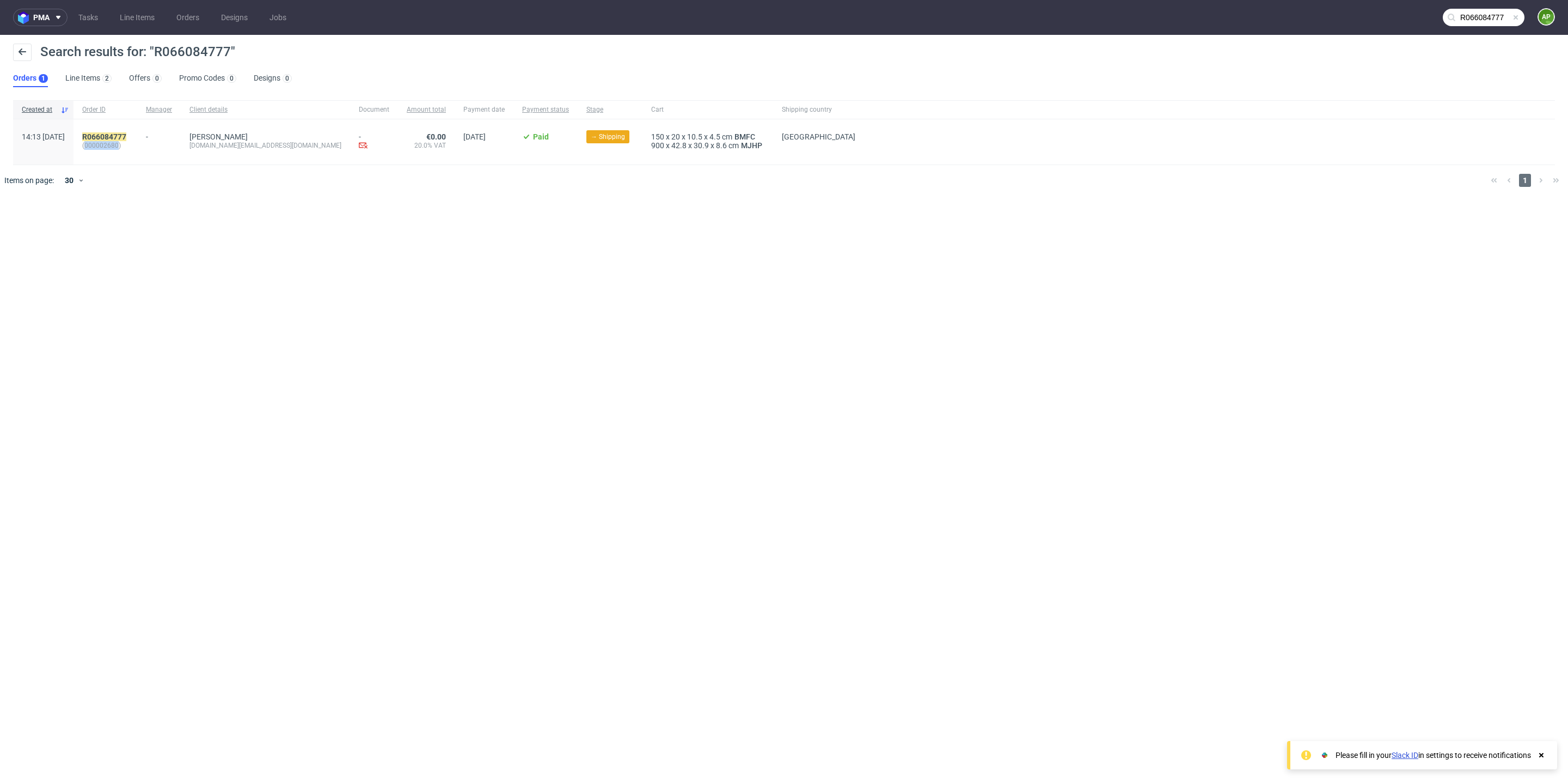
click at [1480, 18] on input "R066084777" at bounding box center [1483, 17] width 82 height 18
click at [1480, 18] on input "R066084777" at bounding box center [1418, 17] width 213 height 18
paste input "504163784"
type input "R504163784"
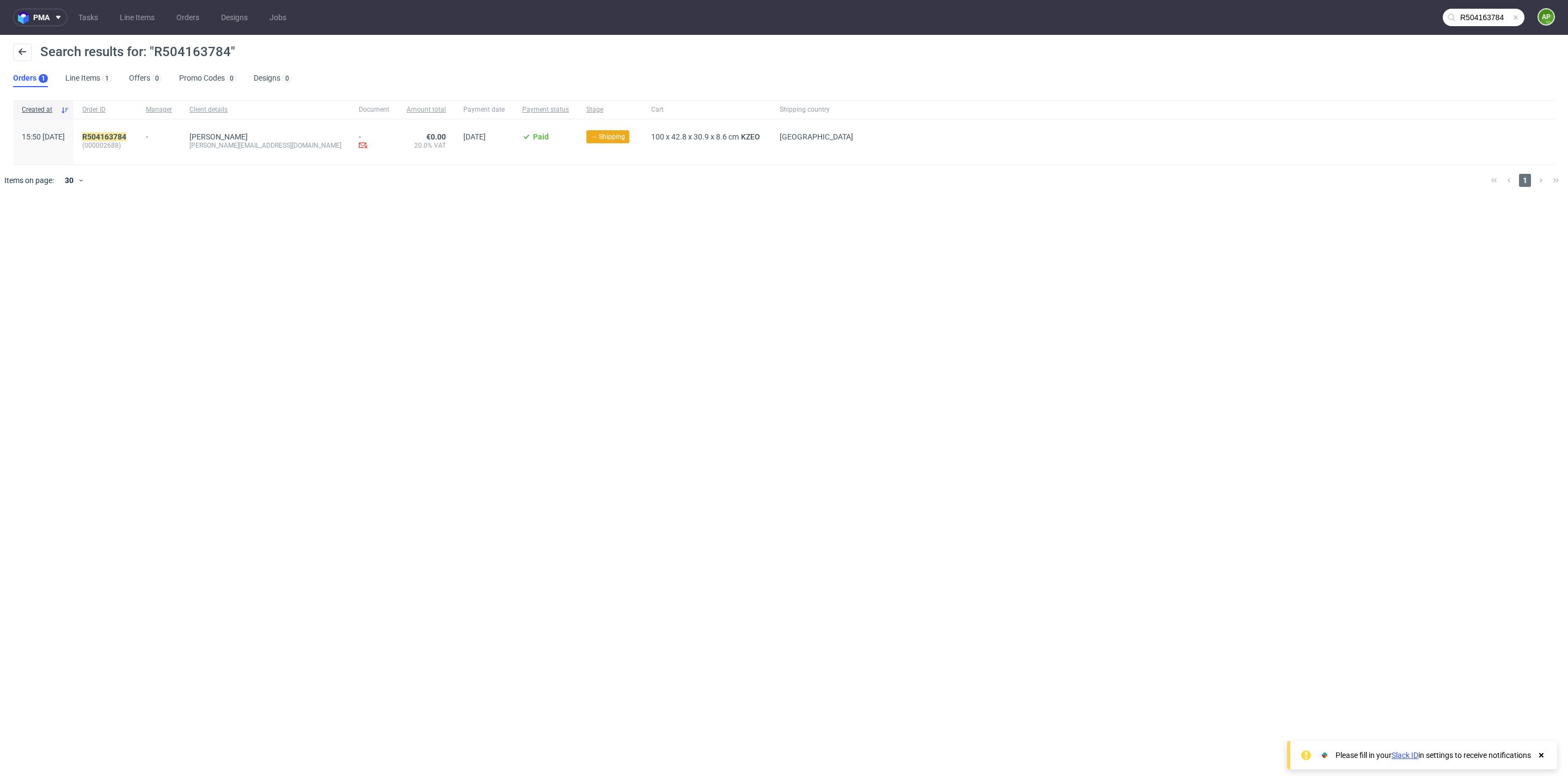
click at [128, 147] on span "(000002688)" at bounding box center [105, 145] width 46 height 9
copy span "000002688"
